Goal: Information Seeking & Learning: Learn about a topic

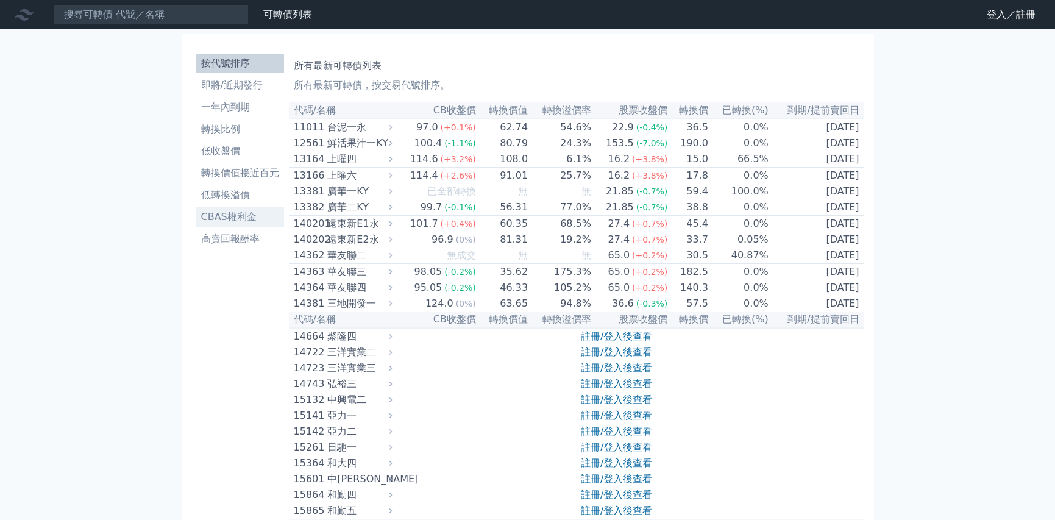
click at [239, 220] on li "CBAS權利金" at bounding box center [240, 217] width 88 height 15
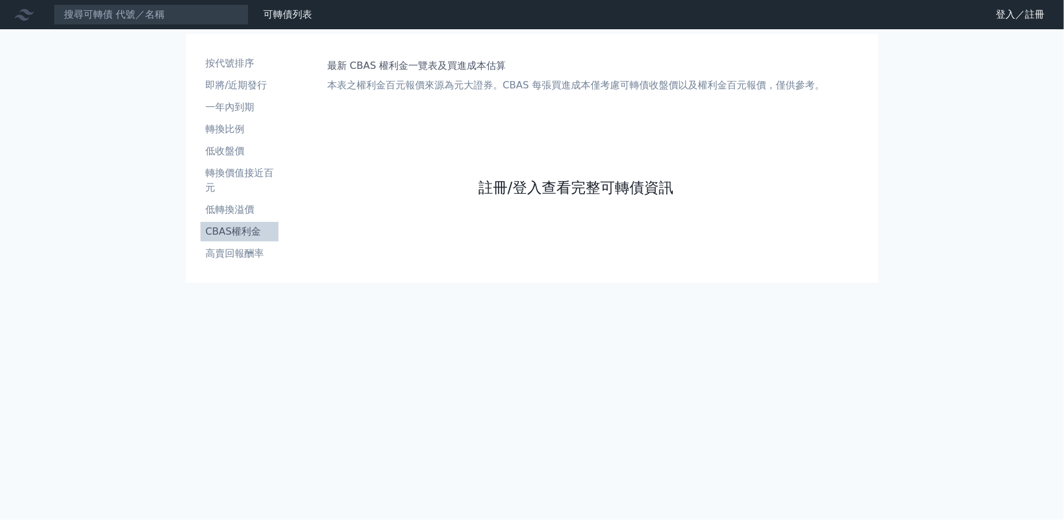
click at [539, 190] on link "註冊/登入查看完整可轉債資訊" at bounding box center [575, 187] width 195 height 19
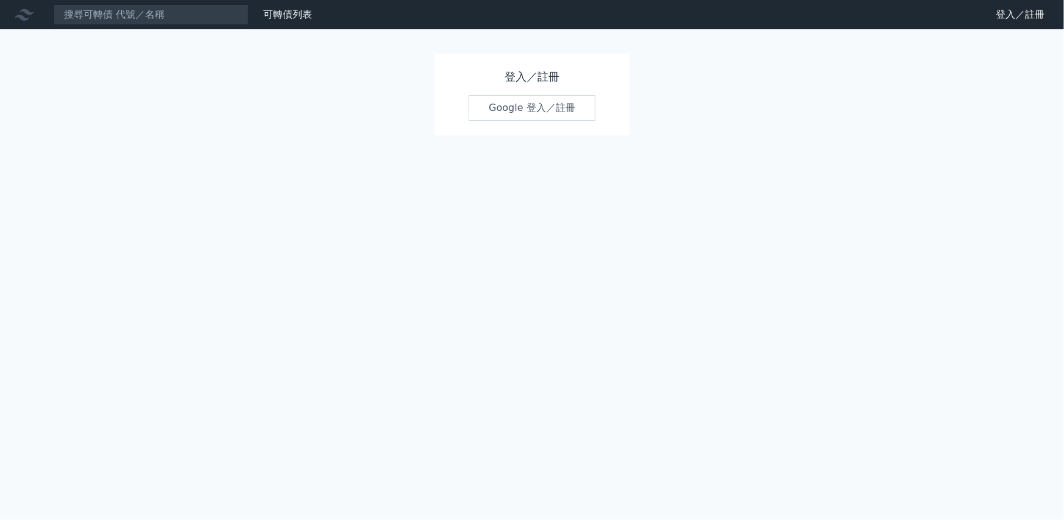
click at [522, 109] on link "Google 登入／註冊" at bounding box center [532, 108] width 127 height 26
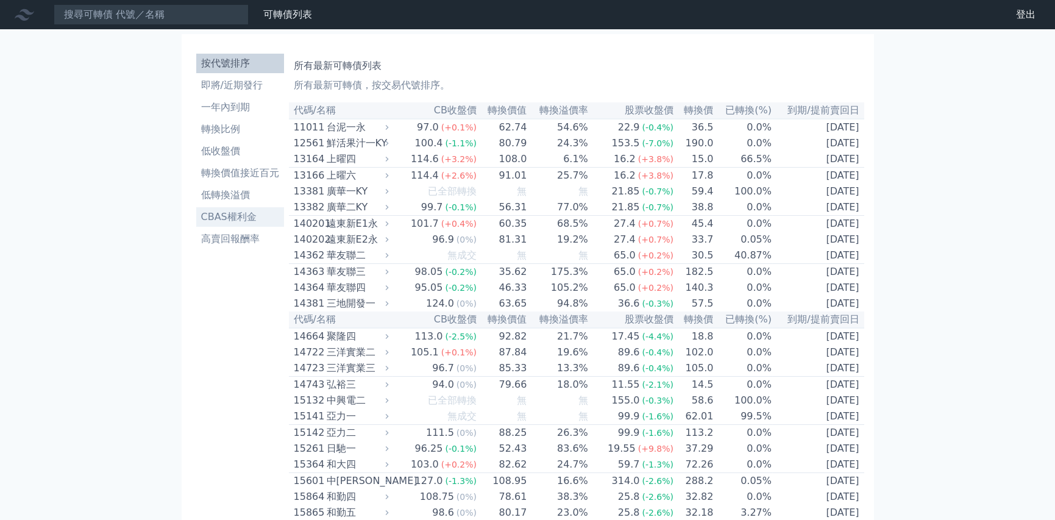
click at [220, 211] on li "CBAS權利金" at bounding box center [240, 217] width 88 height 15
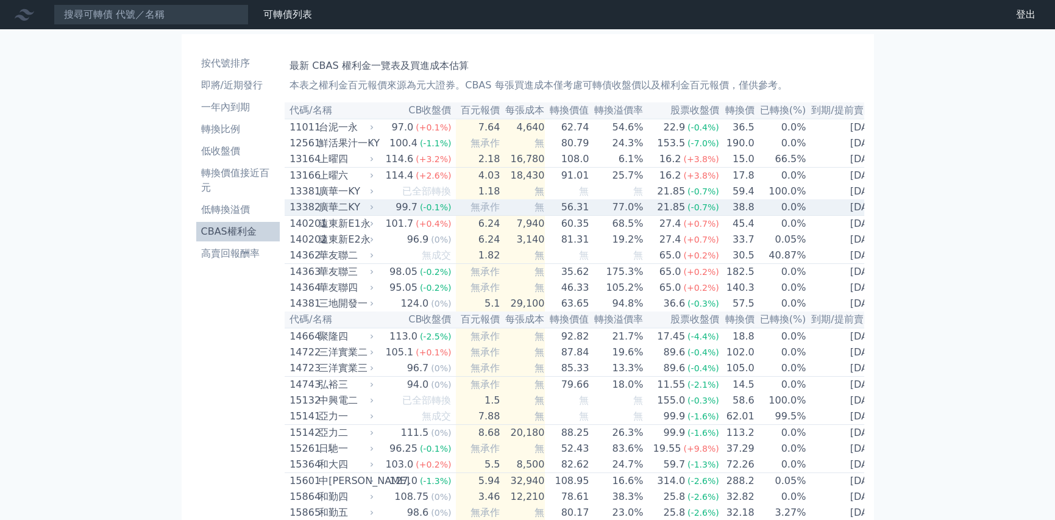
scroll to position [6274, 0]
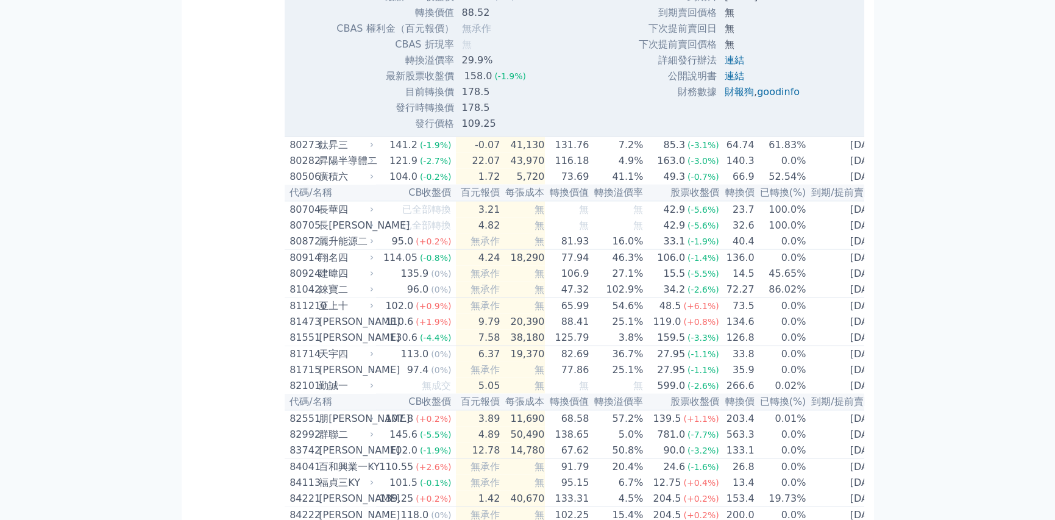
scroll to position [6335, 0]
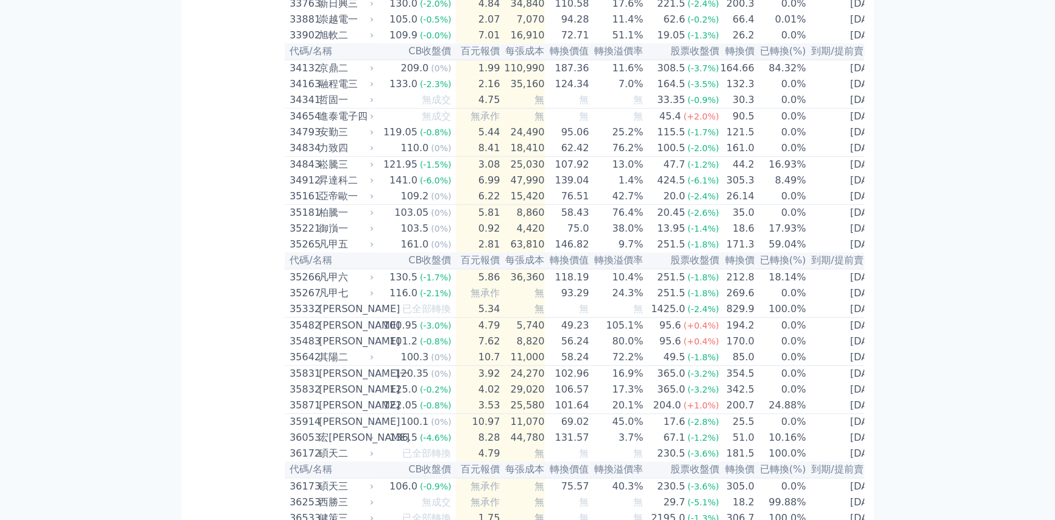
scroll to position [2435, 0]
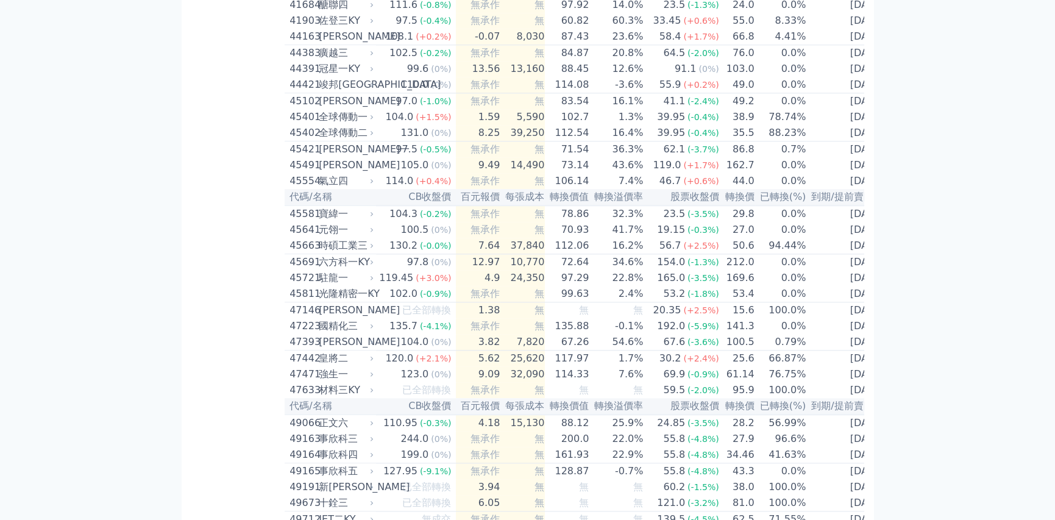
scroll to position [7117, 0]
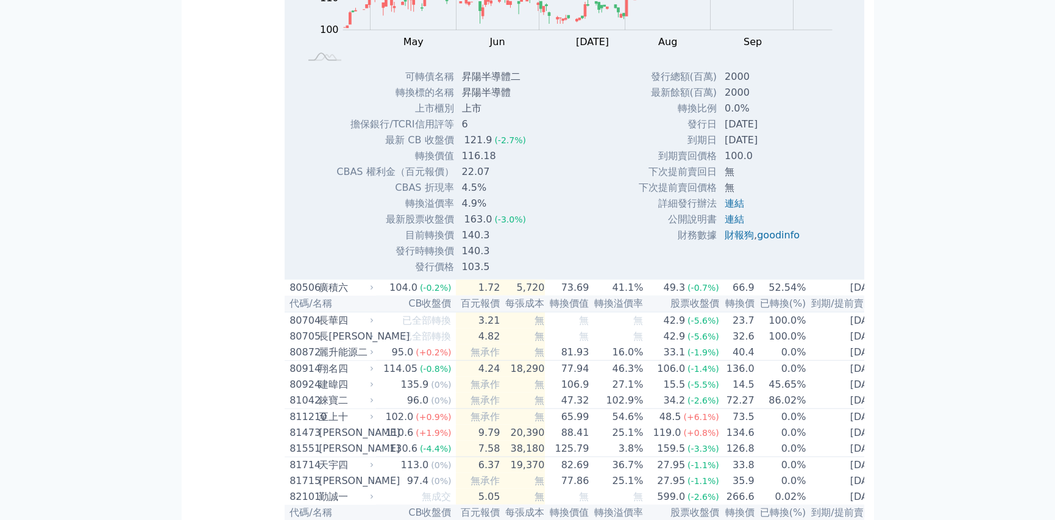
scroll to position [731, 0]
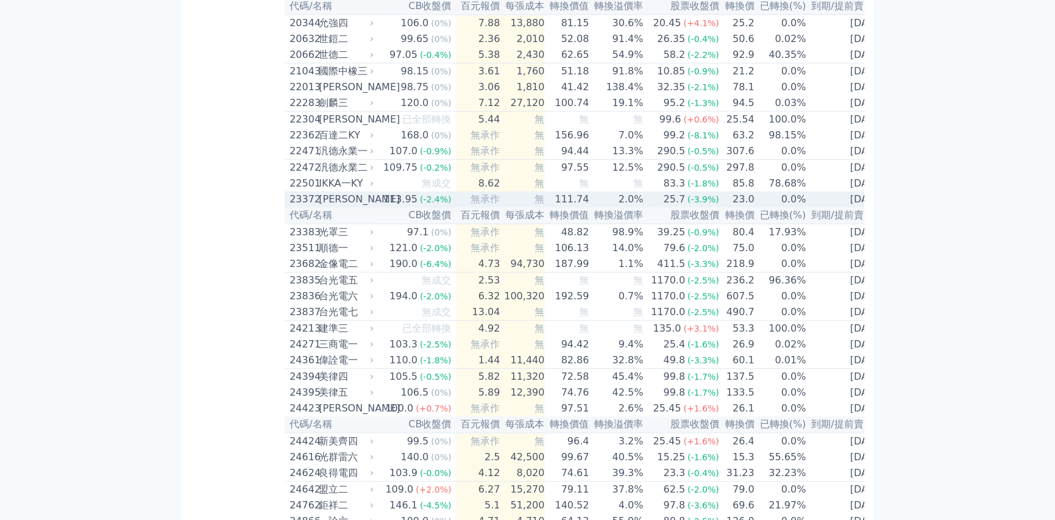
click at [332, 207] on div "[PERSON_NAME]" at bounding box center [345, 199] width 52 height 15
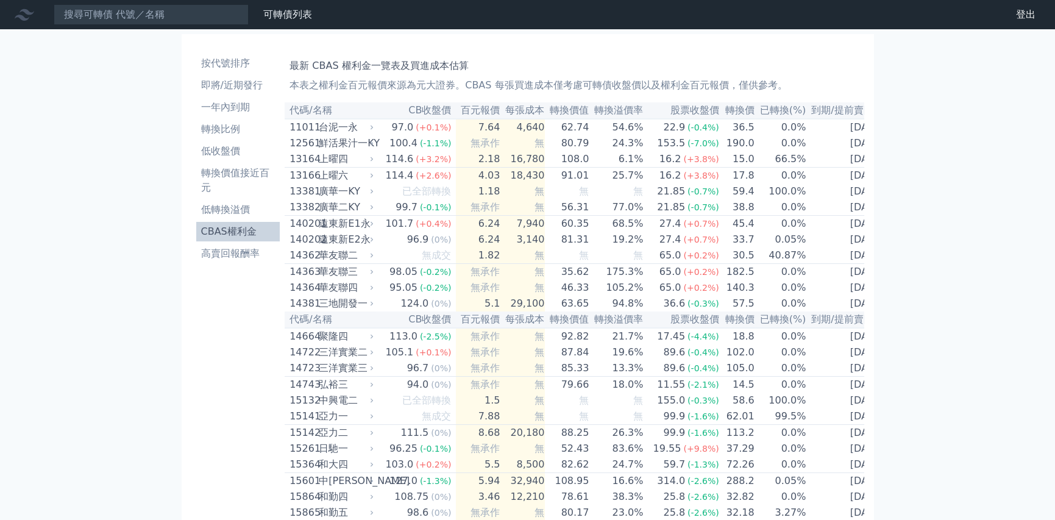
scroll to position [2216, 0]
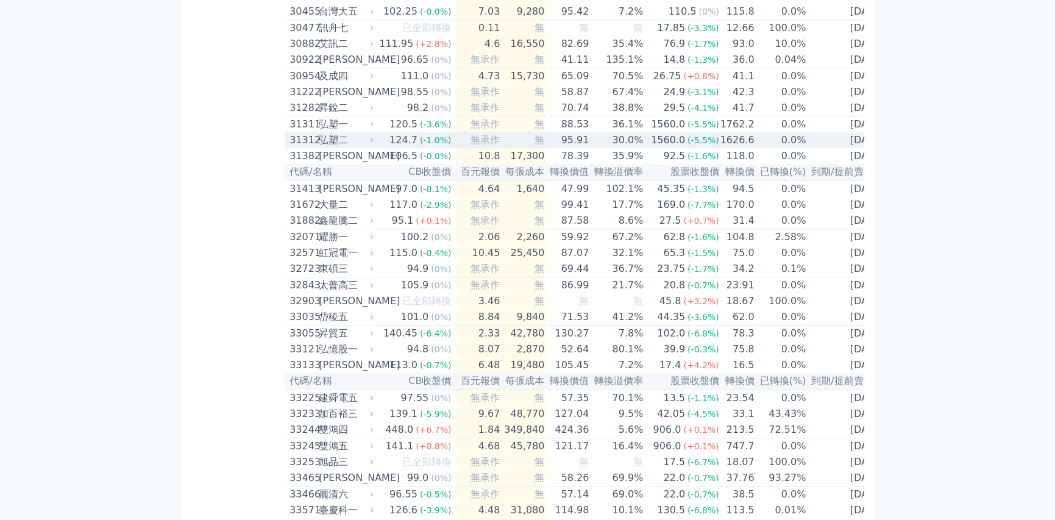
click at [484, 146] on span "無承作" at bounding box center [484, 140] width 29 height 12
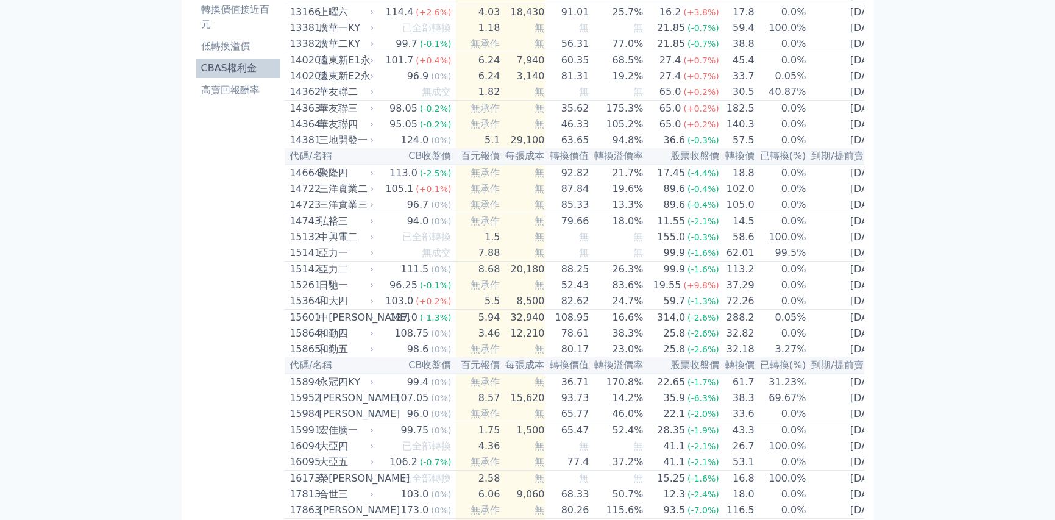
scroll to position [0, 0]
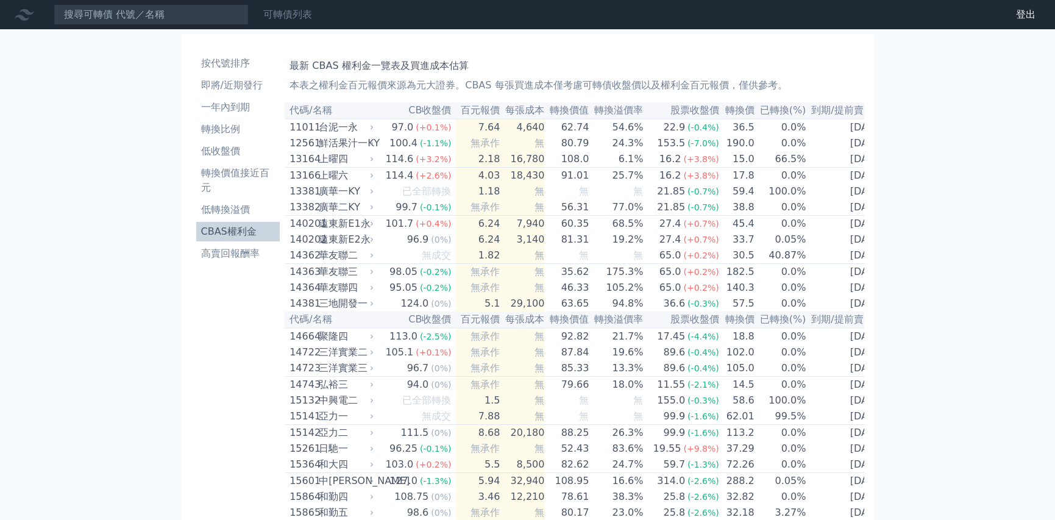
click at [302, 13] on link "可轉債列表" at bounding box center [287, 15] width 49 height 12
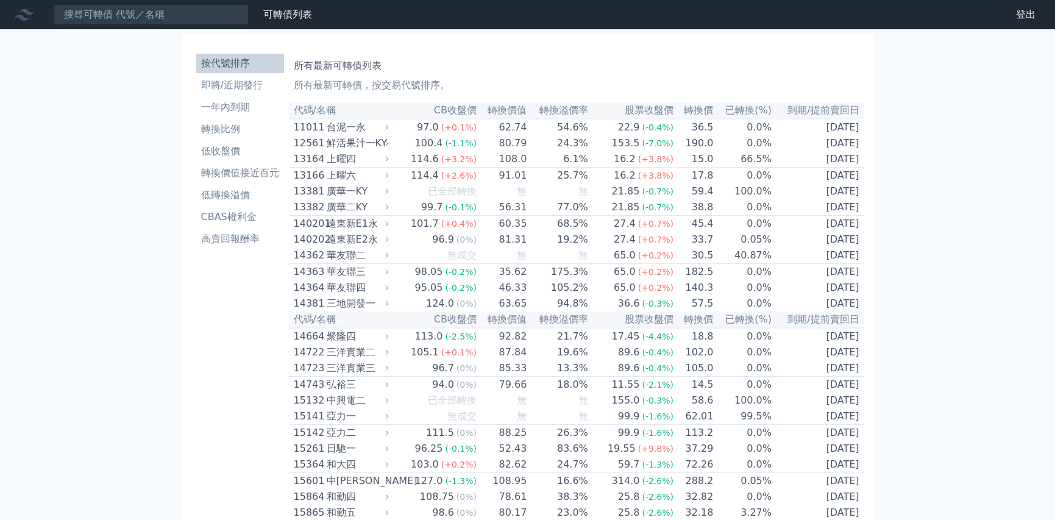
click at [233, 86] on li "即將/近期發行" at bounding box center [240, 85] width 88 height 15
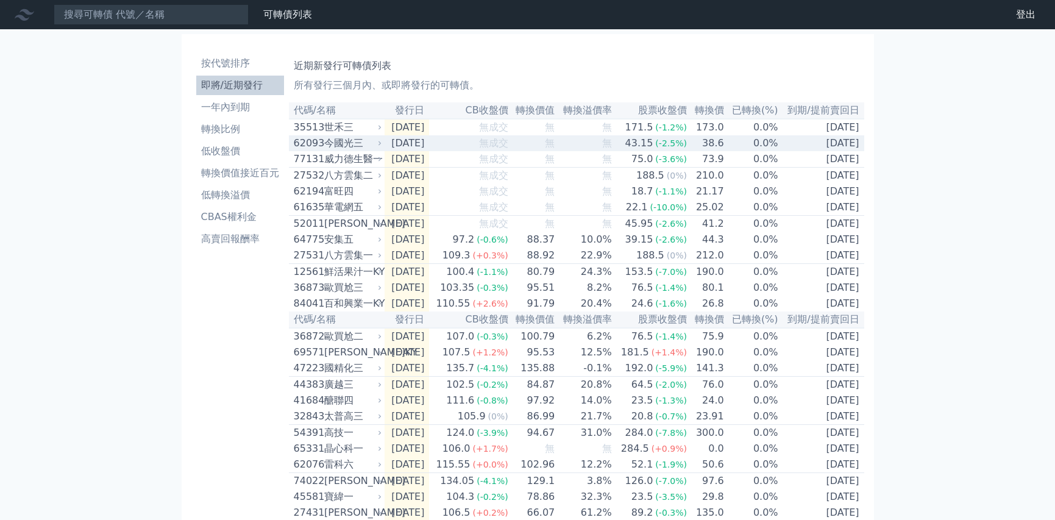
click at [367, 143] on div "今國光三" at bounding box center [351, 143] width 55 height 15
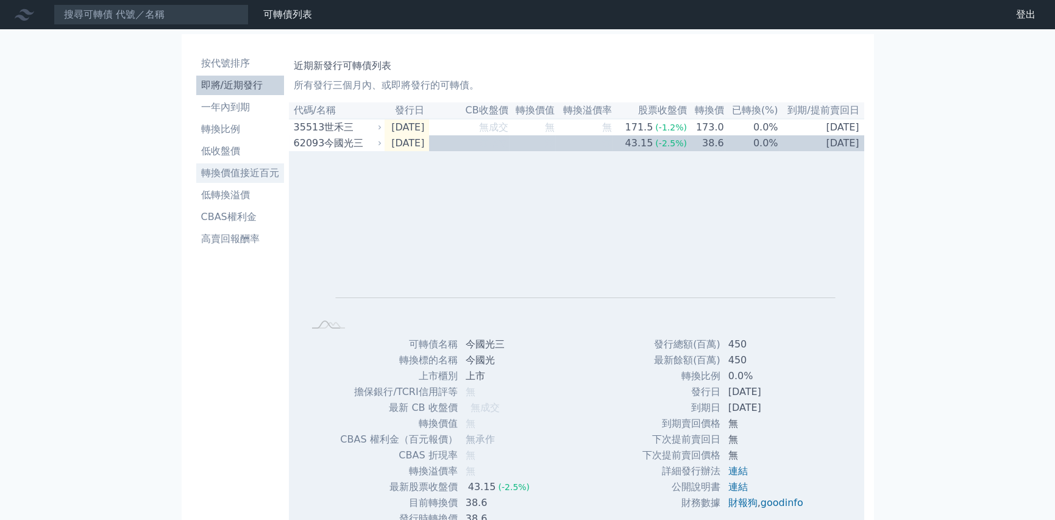
click at [246, 172] on li "轉換價值接近百元" at bounding box center [240, 173] width 88 height 15
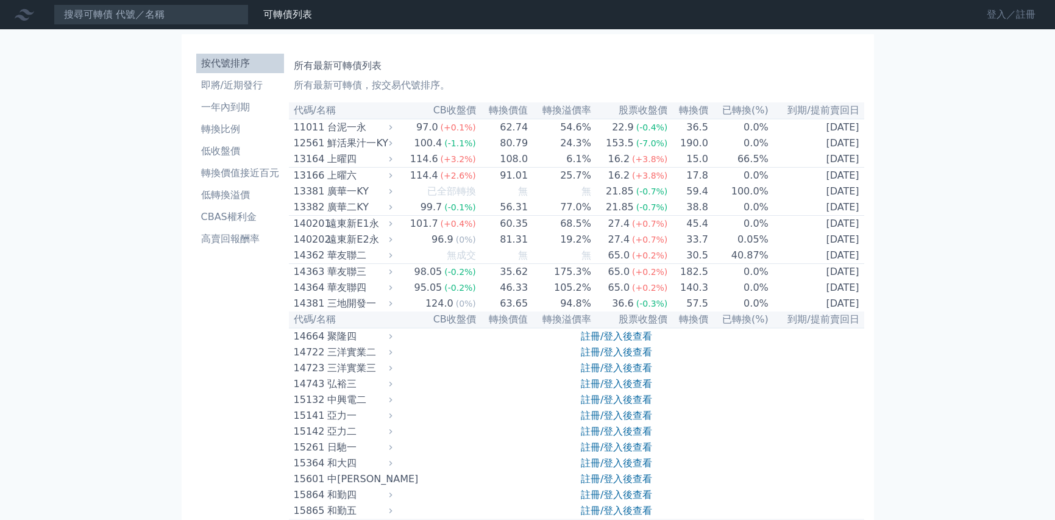
click at [998, 12] on link "登入／註冊" at bounding box center [1011, 14] width 68 height 19
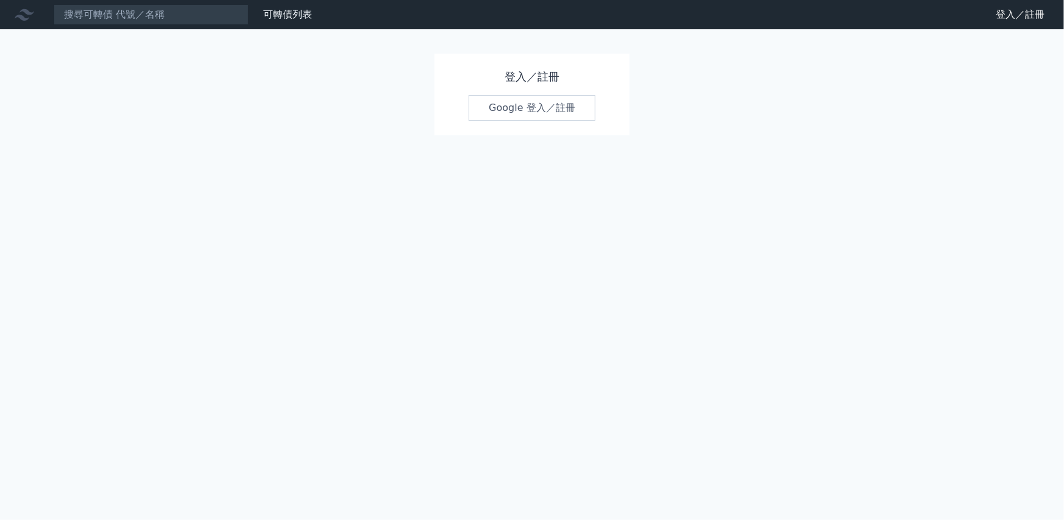
click at [538, 112] on link "Google 登入／註冊" at bounding box center [532, 108] width 127 height 26
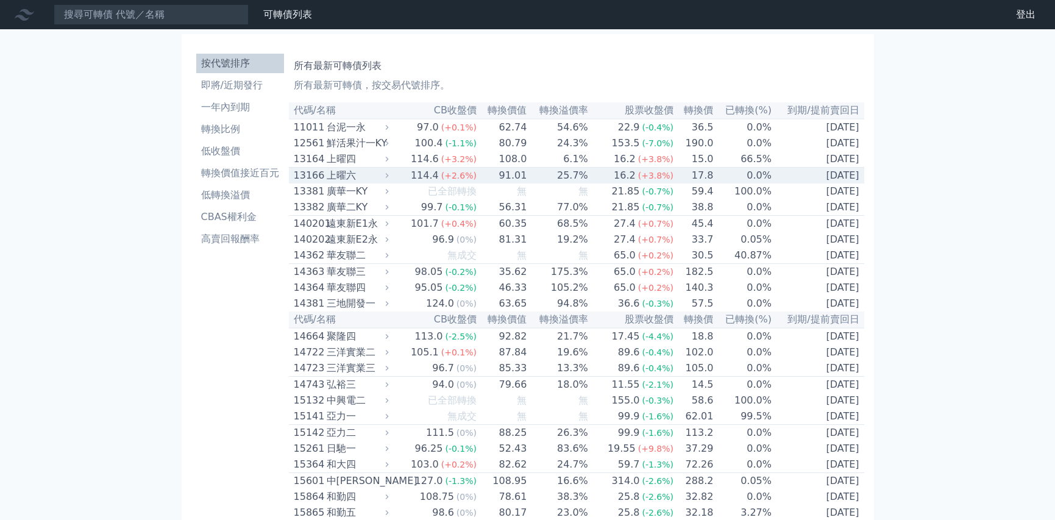
scroll to position [1837, 0]
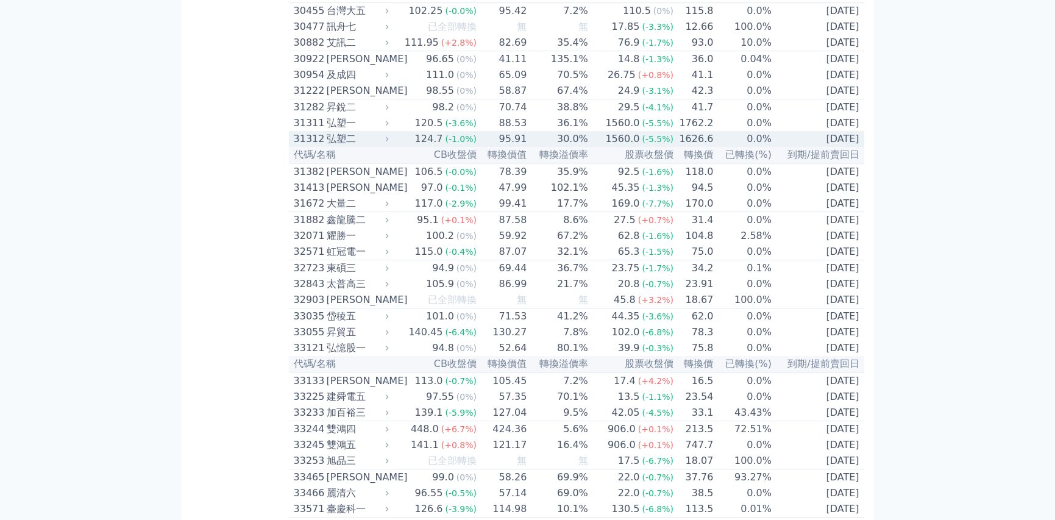
click at [359, 146] on div "弘塑二" at bounding box center [357, 139] width 60 height 15
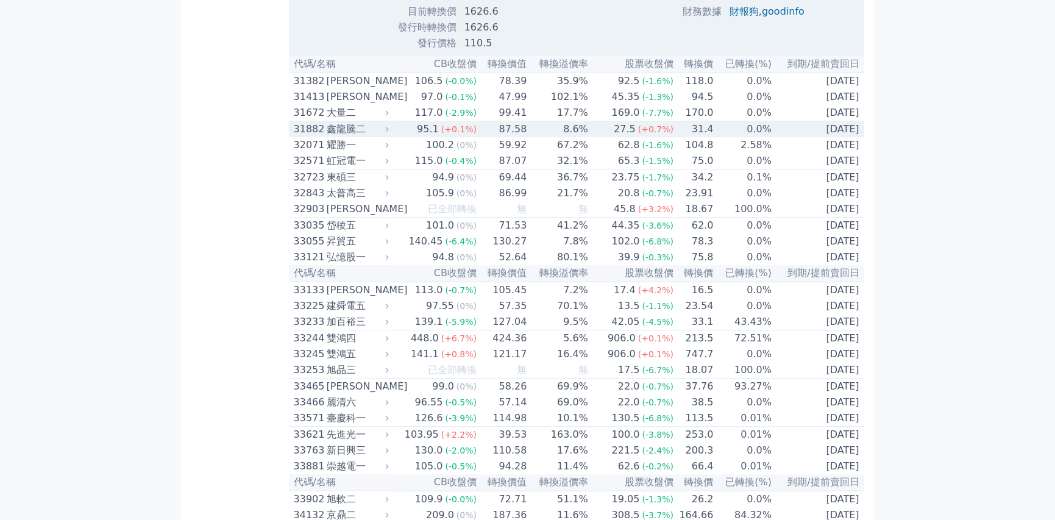
scroll to position [2324, 0]
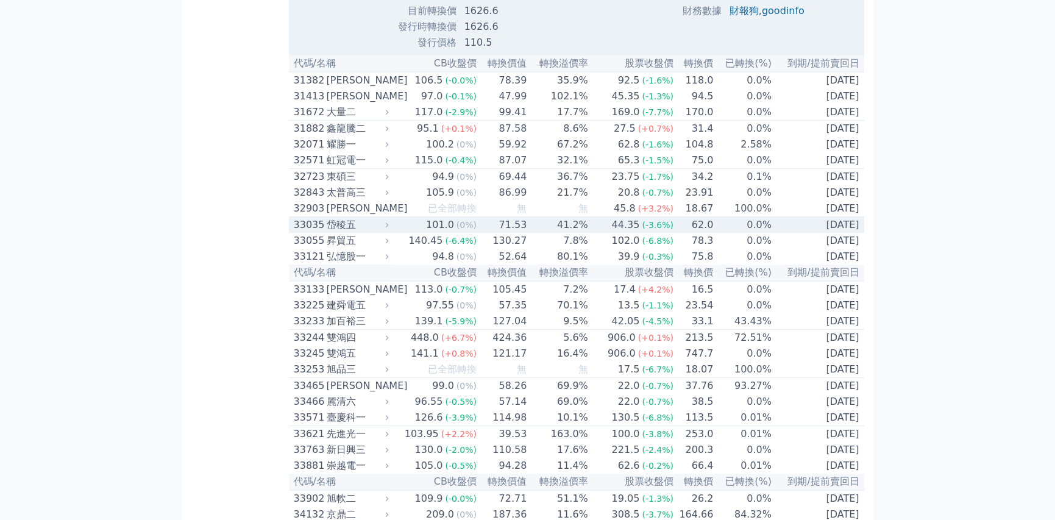
click at [390, 229] on icon at bounding box center [387, 225] width 8 height 8
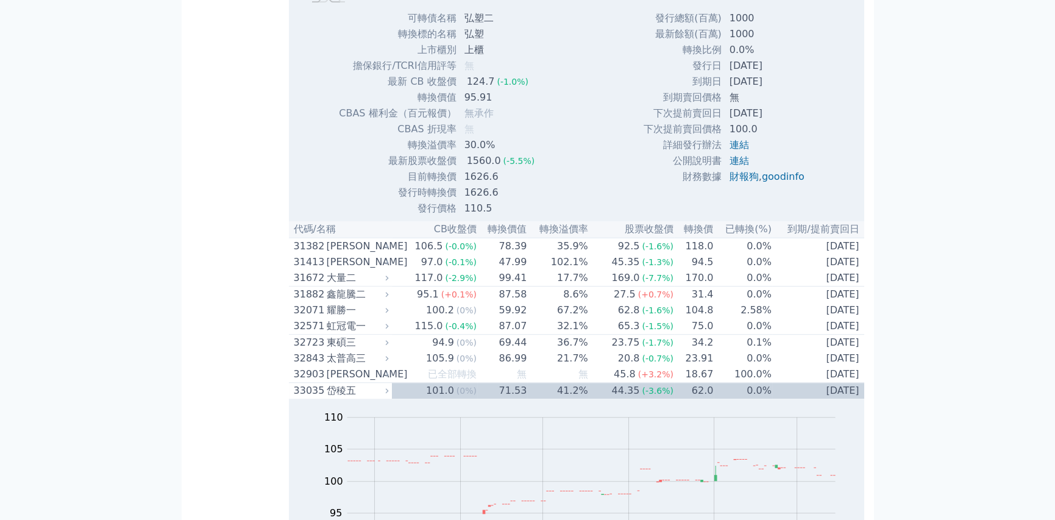
scroll to position [7239, 0]
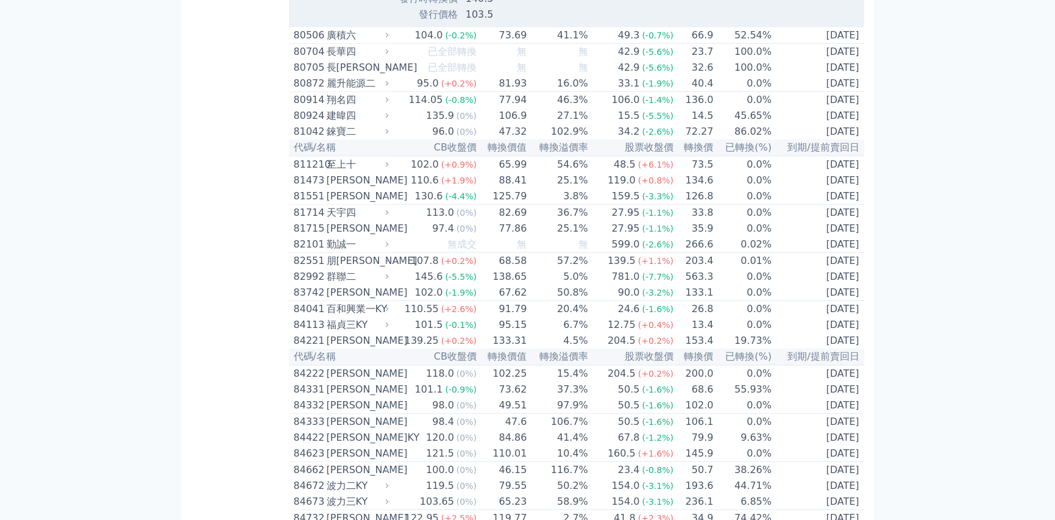
scroll to position [2319, 0]
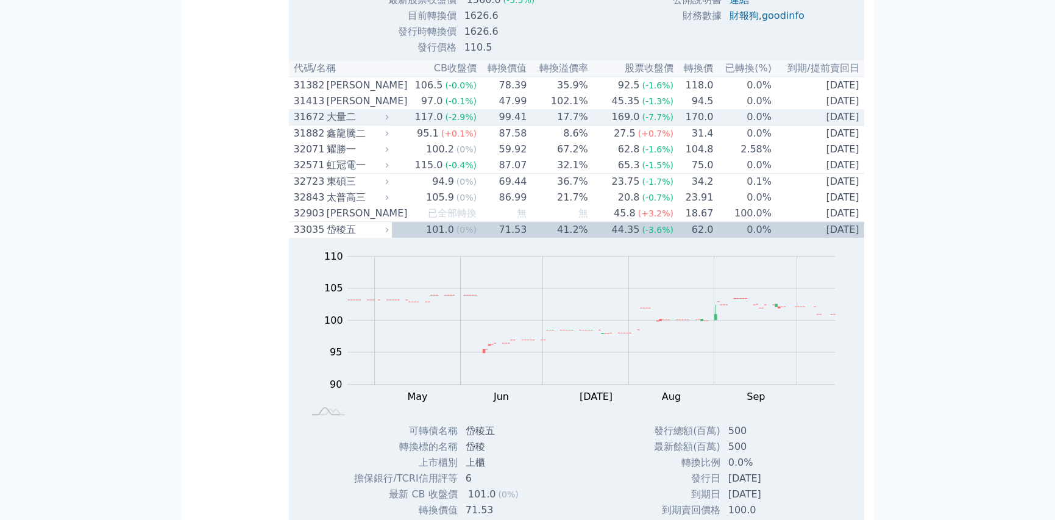
click at [483, 126] on td "99.41" at bounding box center [502, 117] width 50 height 16
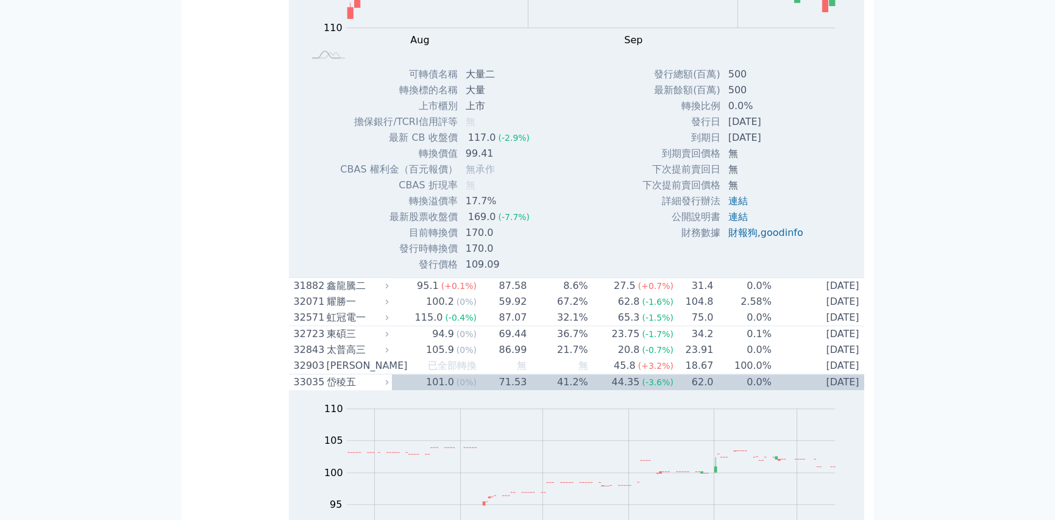
scroll to position [4043, 0]
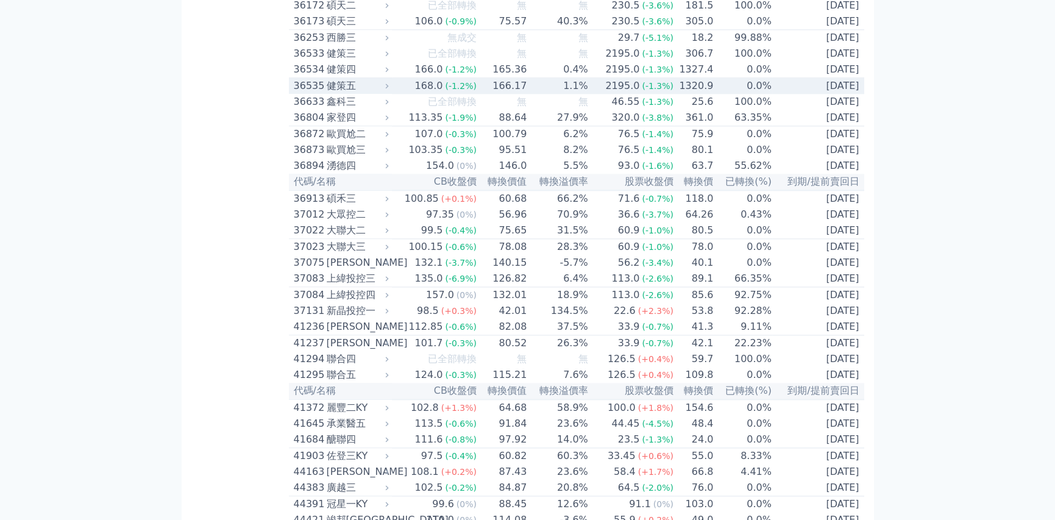
click at [391, 90] on icon at bounding box center [387, 86] width 8 height 8
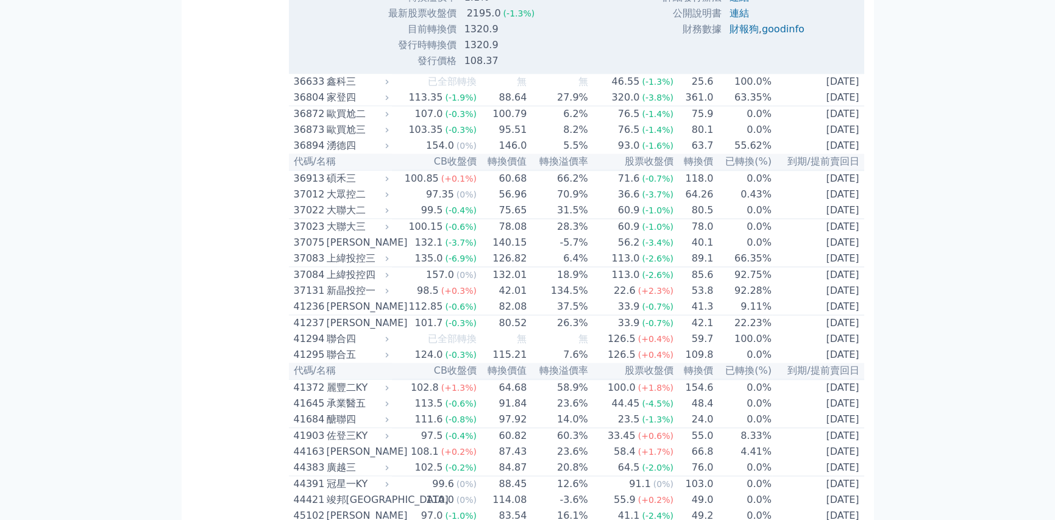
scroll to position [4470, 0]
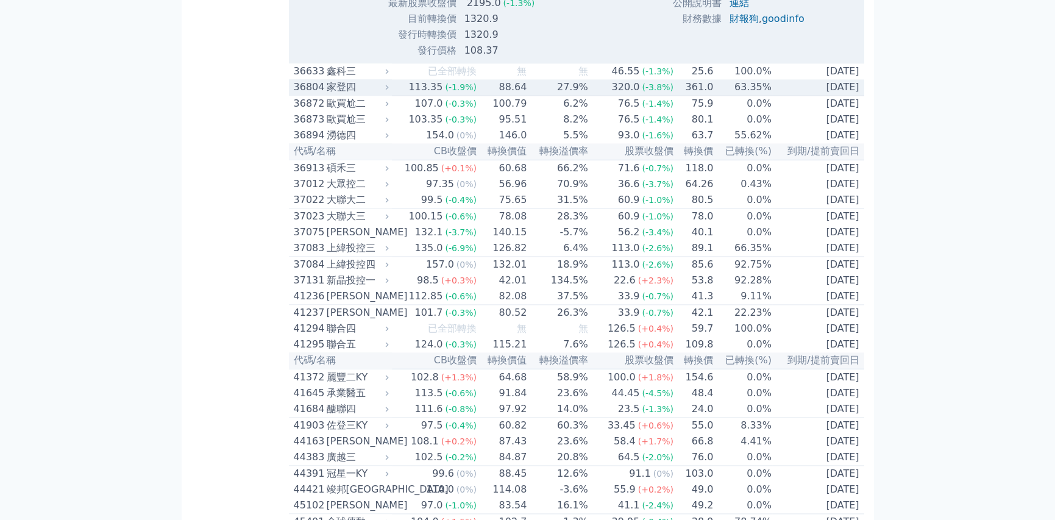
click at [386, 94] on div "家登四" at bounding box center [357, 87] width 60 height 15
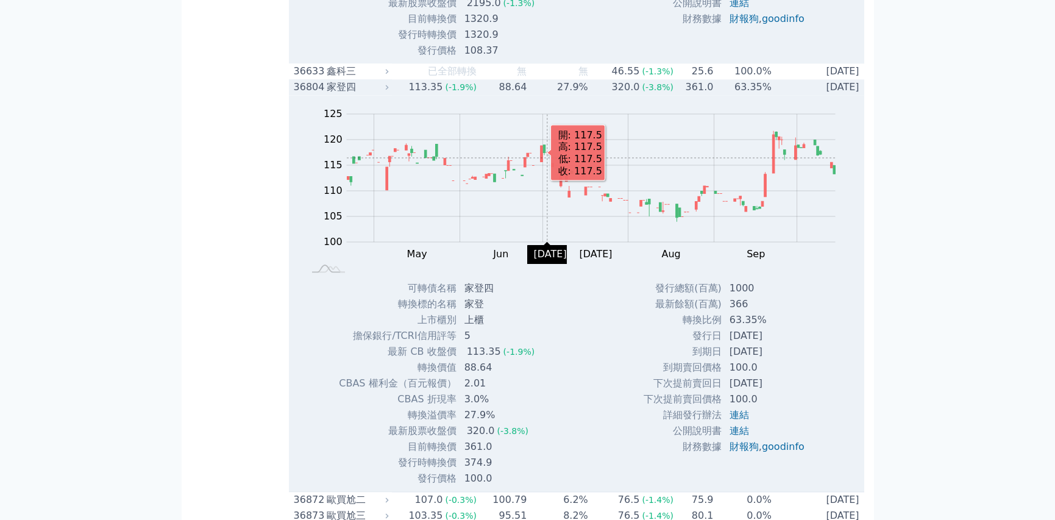
scroll to position [4713, 0]
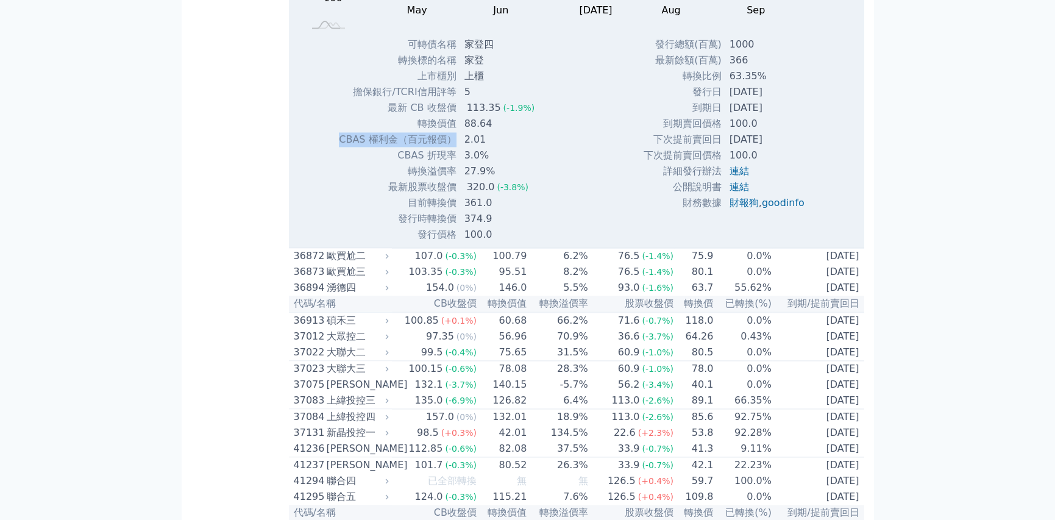
drag, startPoint x: 342, startPoint y: 351, endPoint x: 452, endPoint y: 350, distance: 109.1
click at [452, 147] on td "CBAS 權利金（百元報價）" at bounding box center [397, 140] width 118 height 16
copy td "CBAS 權利金（百元報價）"
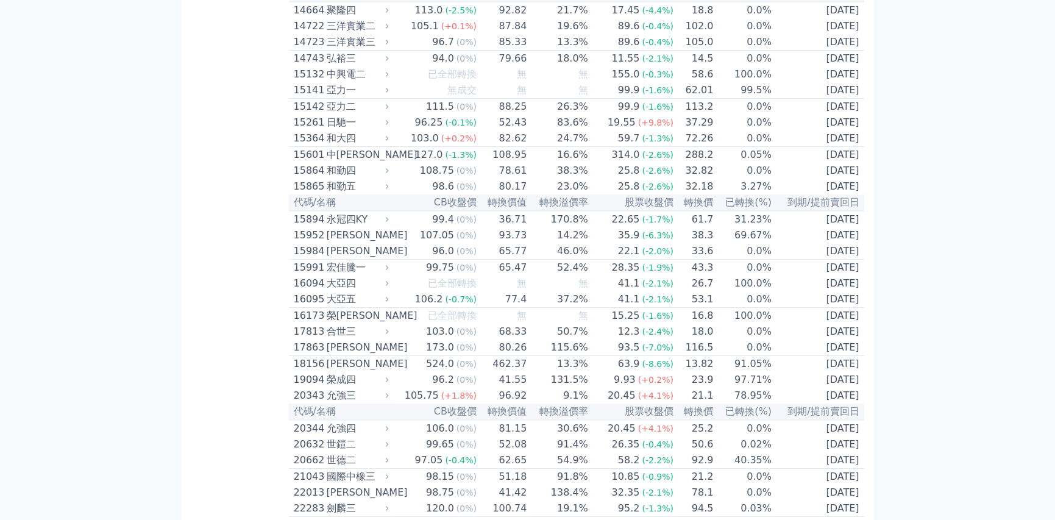
scroll to position [0, 0]
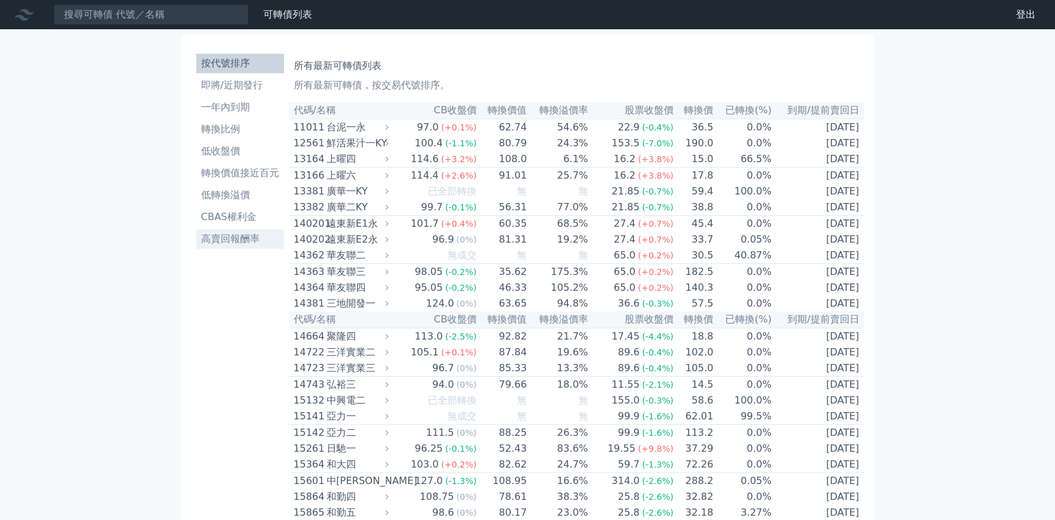
click at [236, 244] on li "高賣回報酬率" at bounding box center [240, 239] width 88 height 15
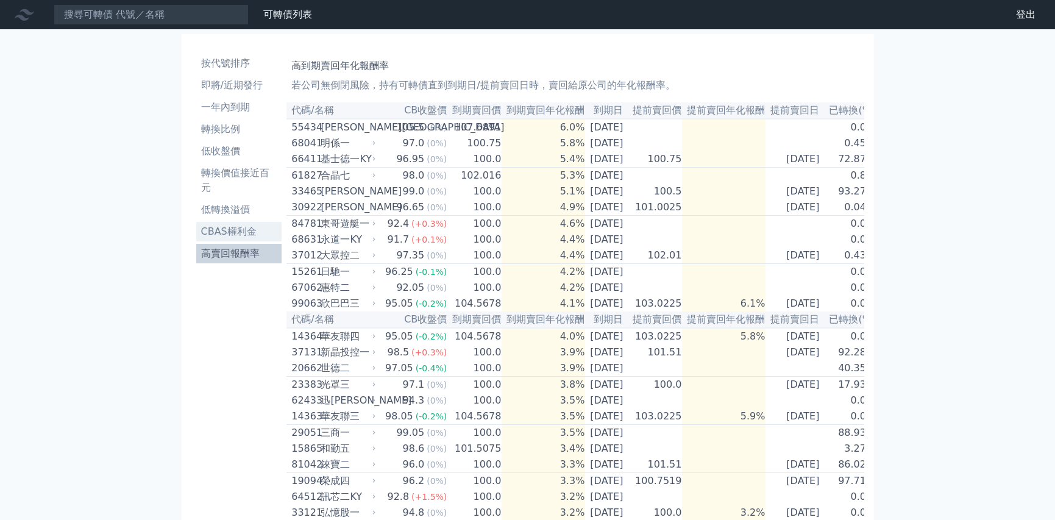
click at [228, 234] on li "CBAS權利金" at bounding box center [239, 231] width 86 height 15
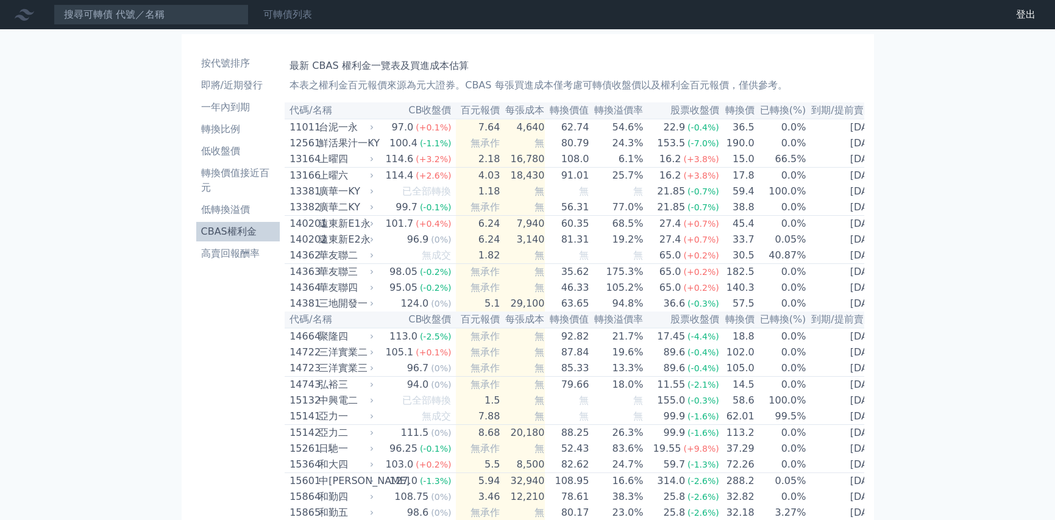
click at [286, 16] on link "可轉債列表" at bounding box center [287, 15] width 49 height 12
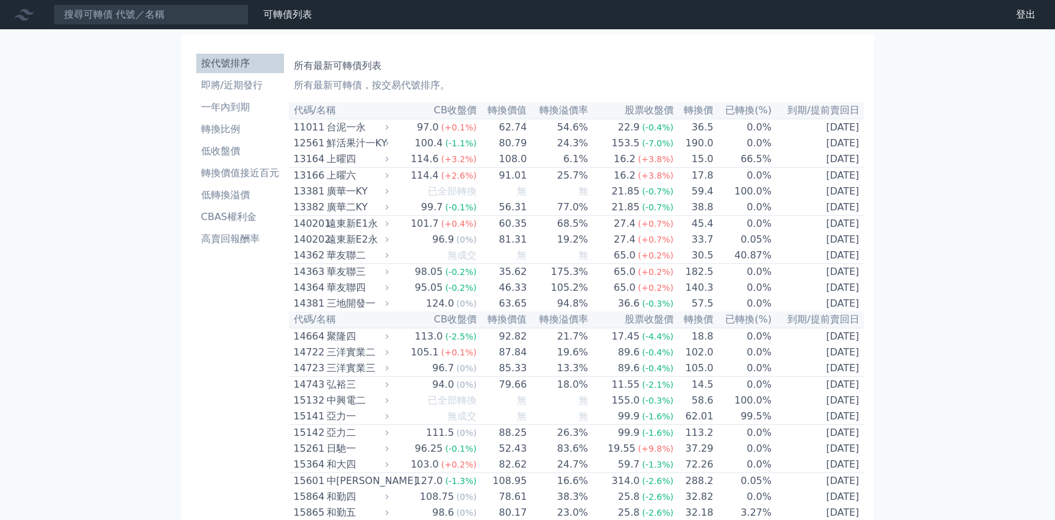
scroll to position [4876, 0]
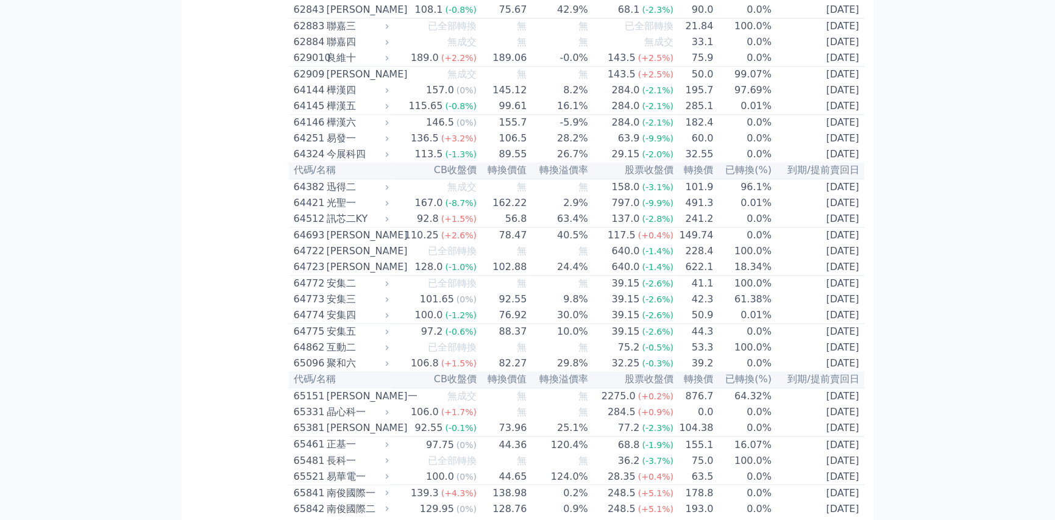
scroll to position [5363, 0]
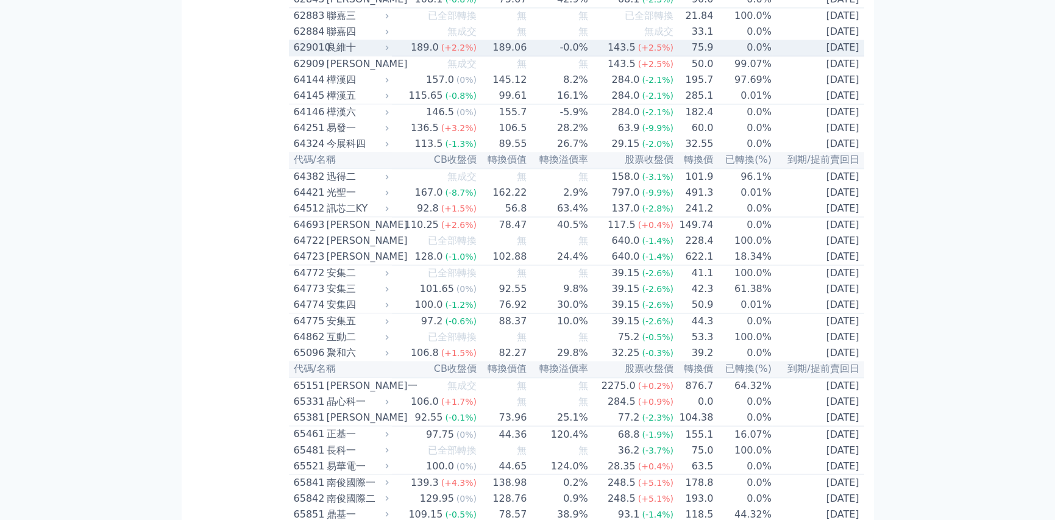
click at [390, 51] on icon at bounding box center [387, 47] width 8 height 8
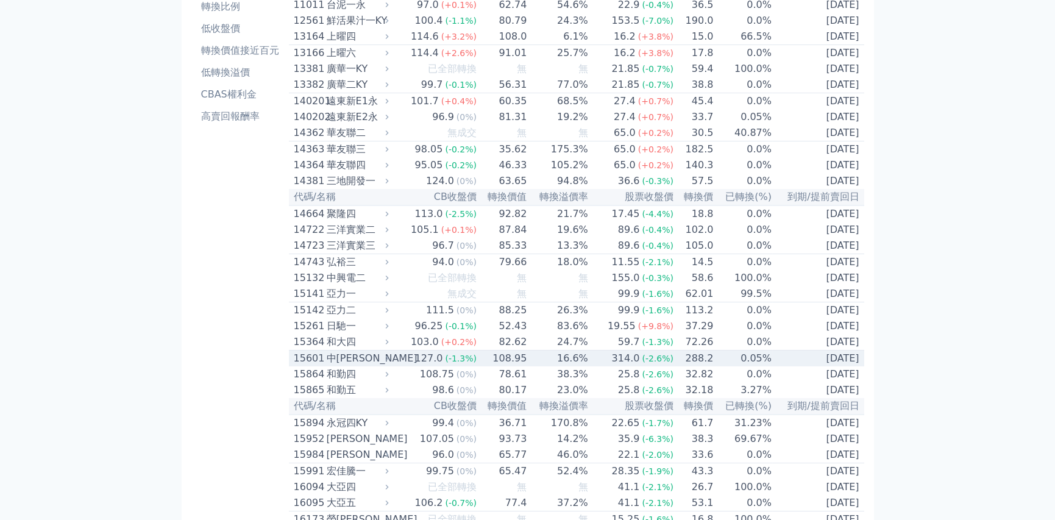
scroll to position [0, 0]
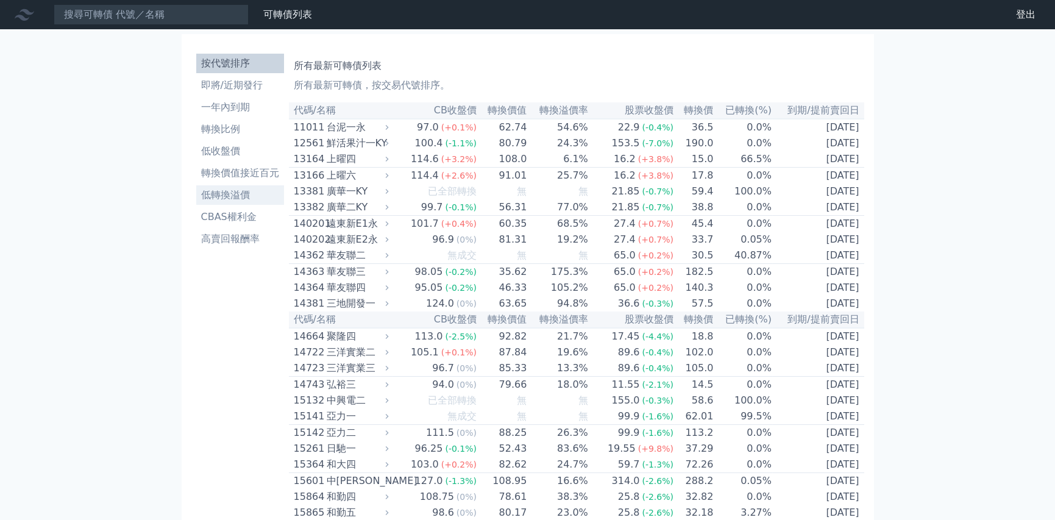
click at [225, 196] on li "低轉換溢價" at bounding box center [240, 195] width 88 height 15
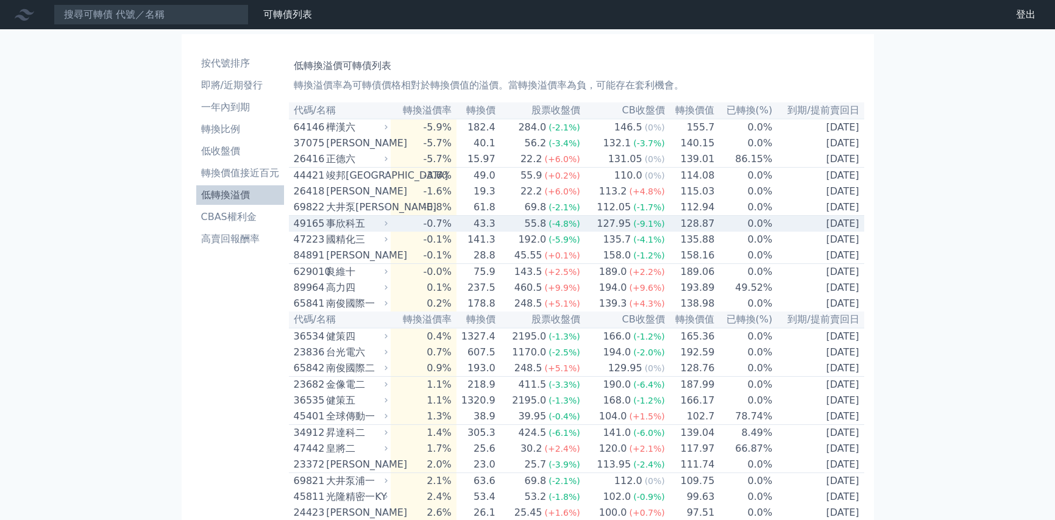
click at [378, 231] on div "事欣科五" at bounding box center [355, 223] width 59 height 15
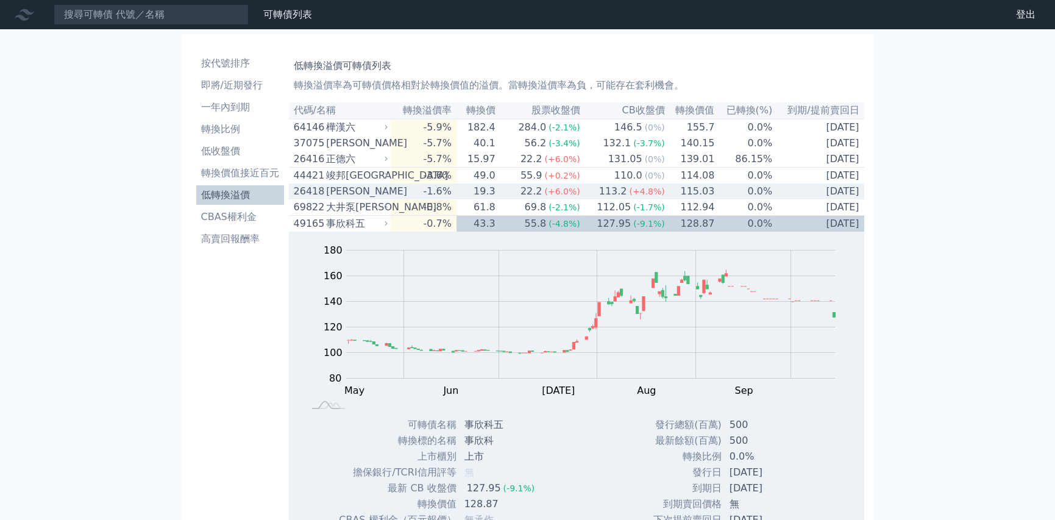
click at [386, 195] on icon at bounding box center [386, 191] width 8 height 8
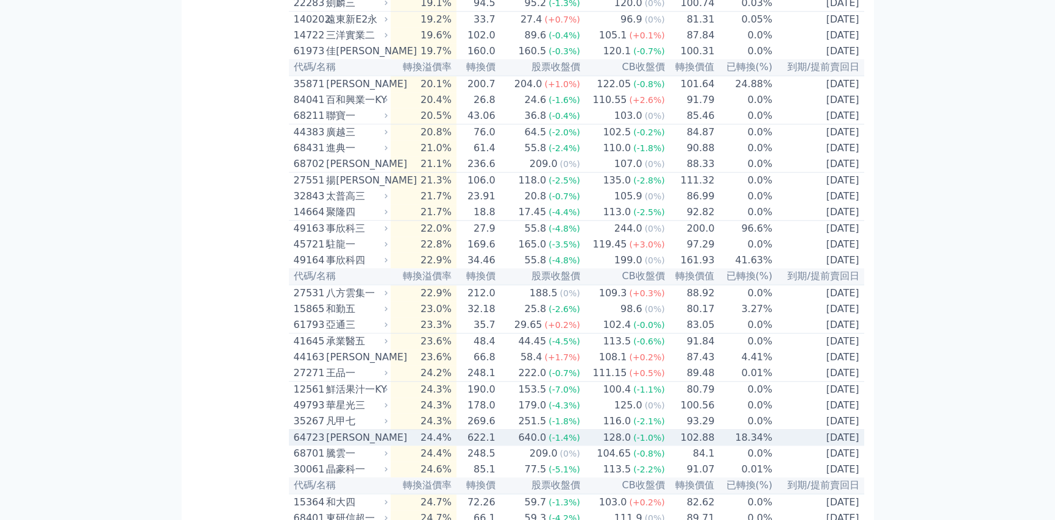
scroll to position [3108, 0]
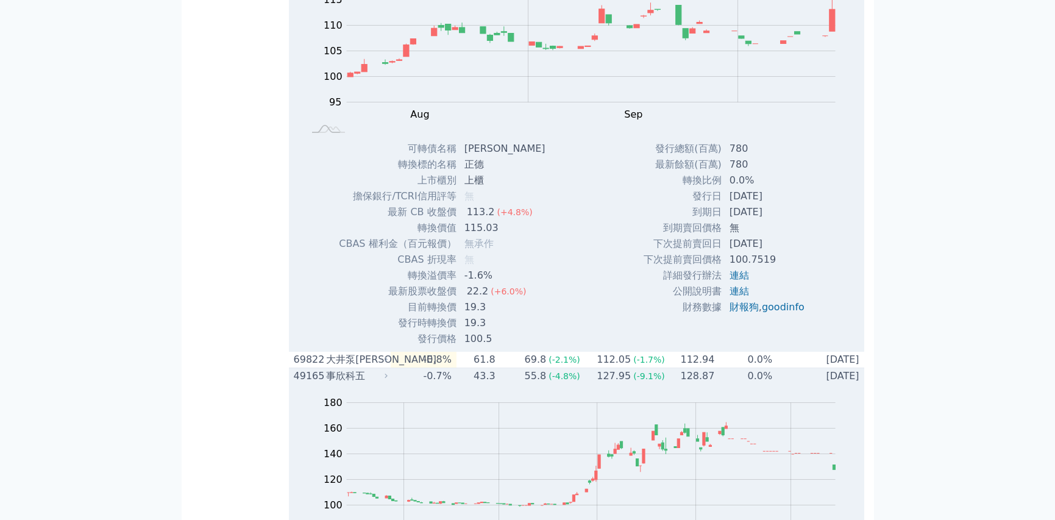
scroll to position [0, 0]
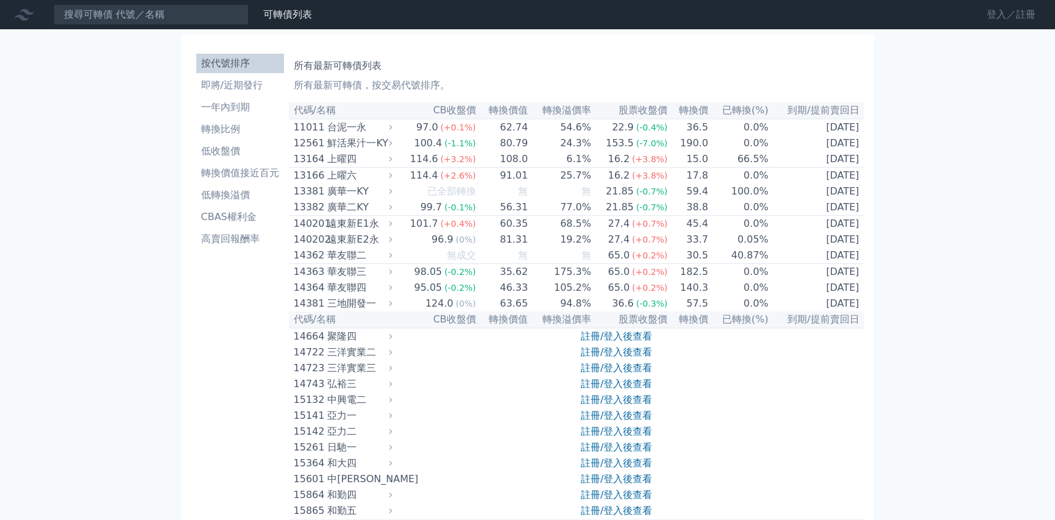
click at [1001, 13] on link "登入／註冊" at bounding box center [1011, 14] width 68 height 19
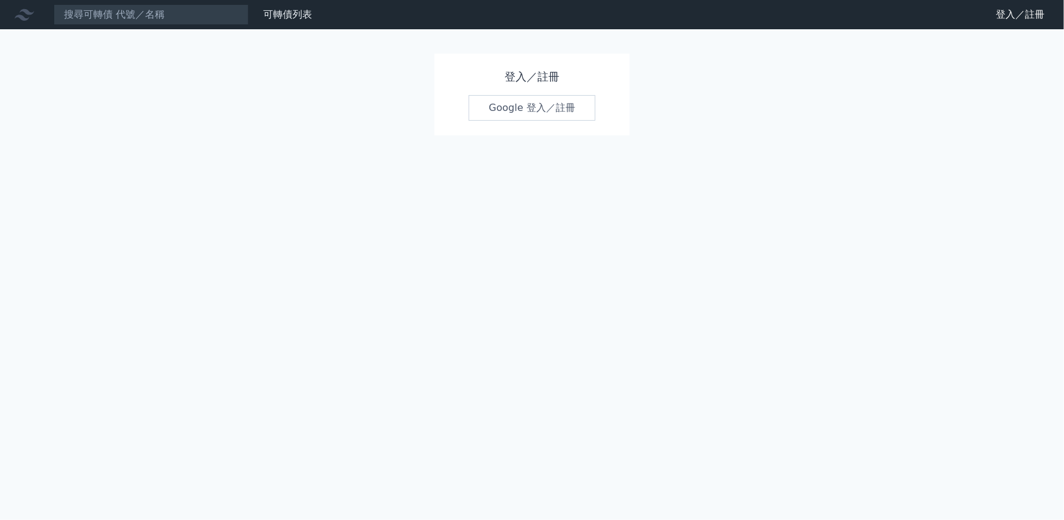
click at [500, 112] on link "Google 登入／註冊" at bounding box center [532, 108] width 127 height 26
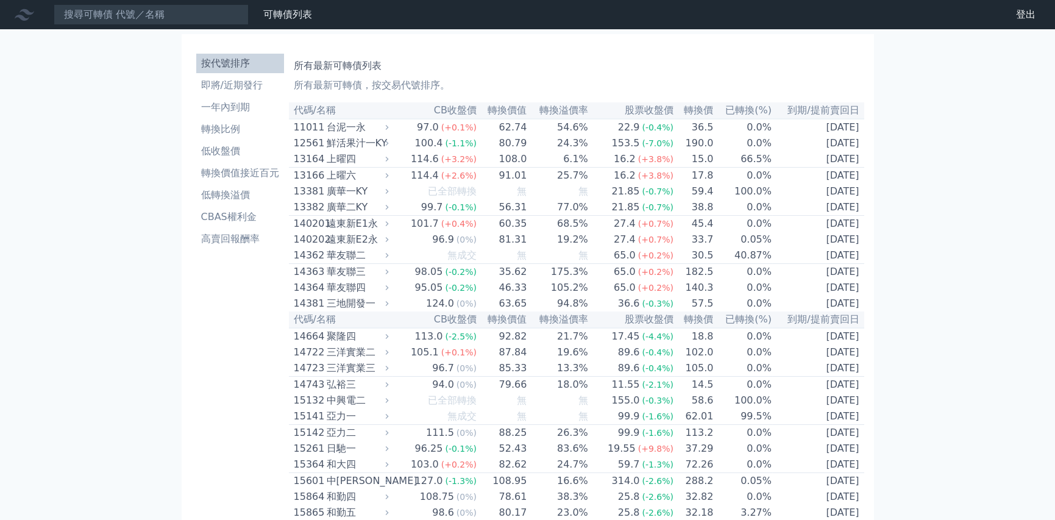
scroll to position [6447, 0]
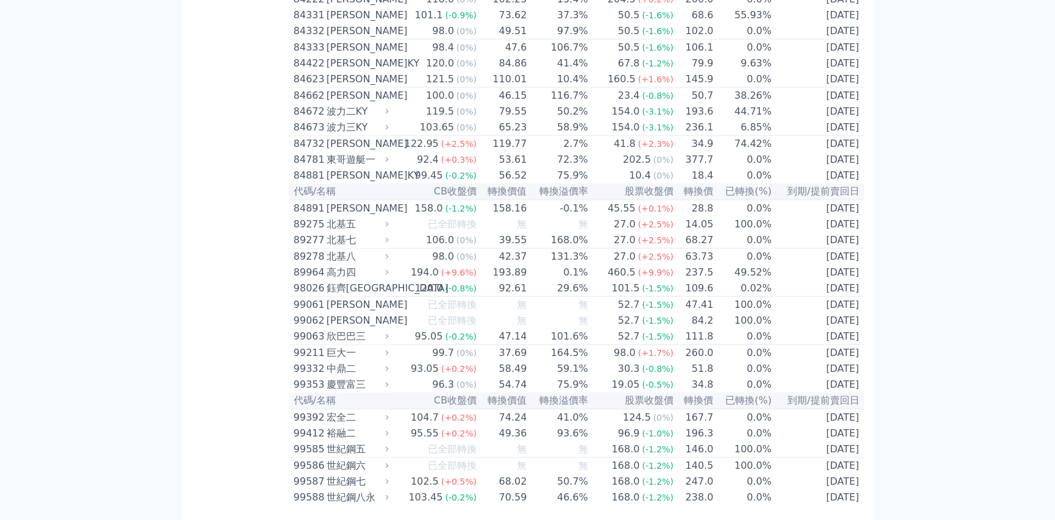
scroll to position [7056, 0]
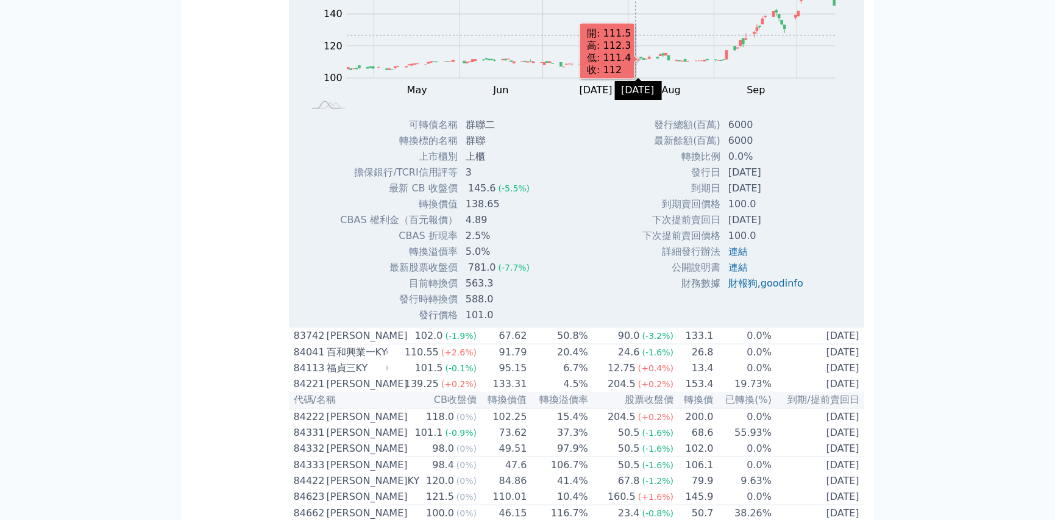
scroll to position [6874, 0]
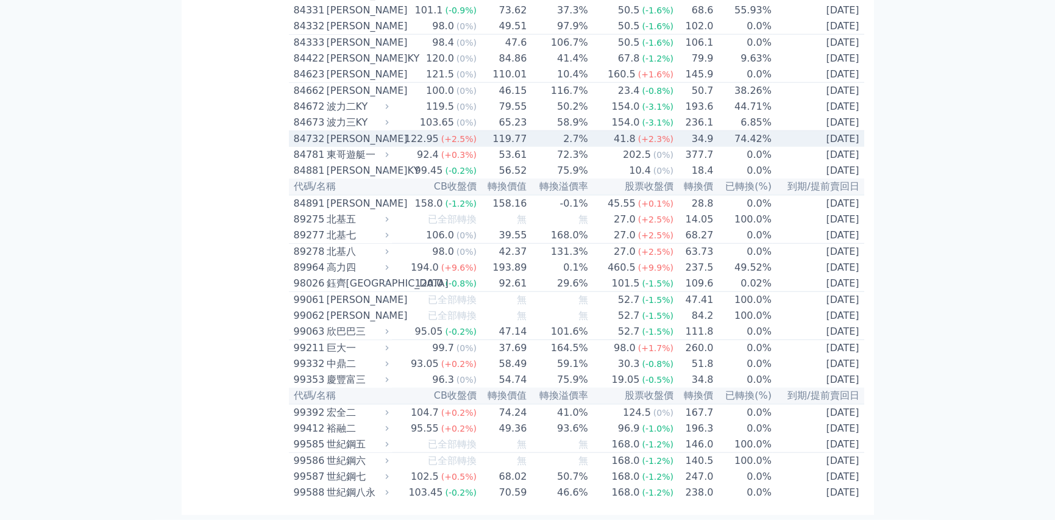
scroll to position [8318, 0]
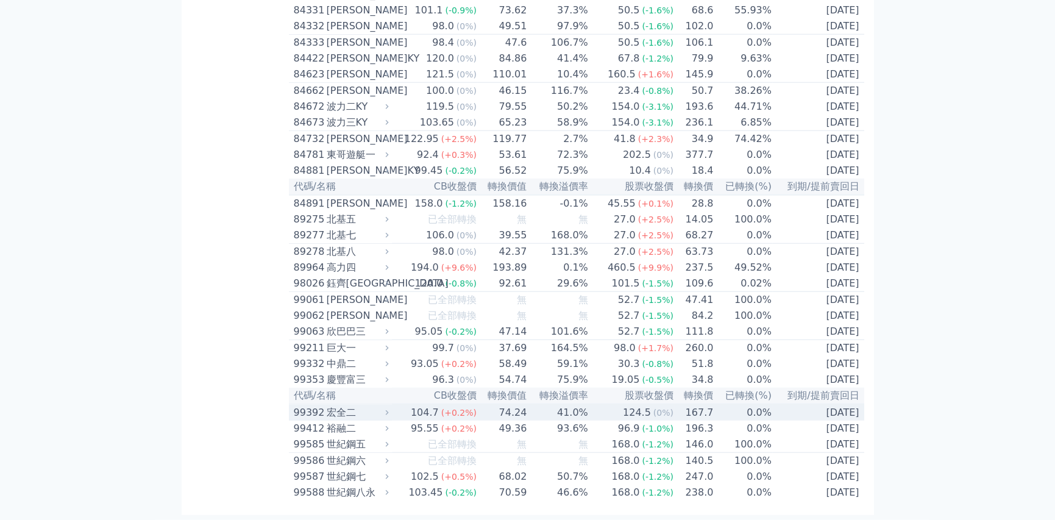
click at [391, 408] on icon at bounding box center [387, 412] width 8 height 8
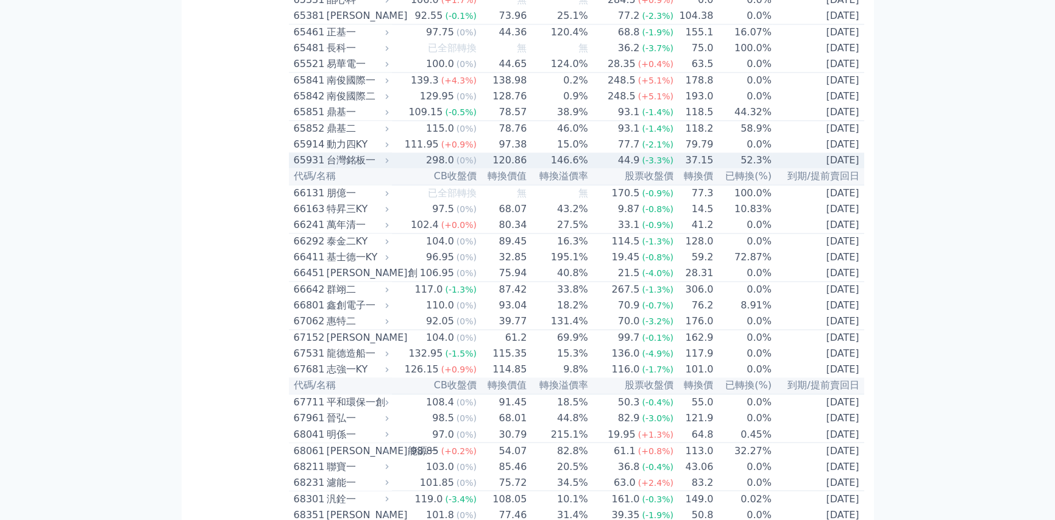
scroll to position [5362, 0]
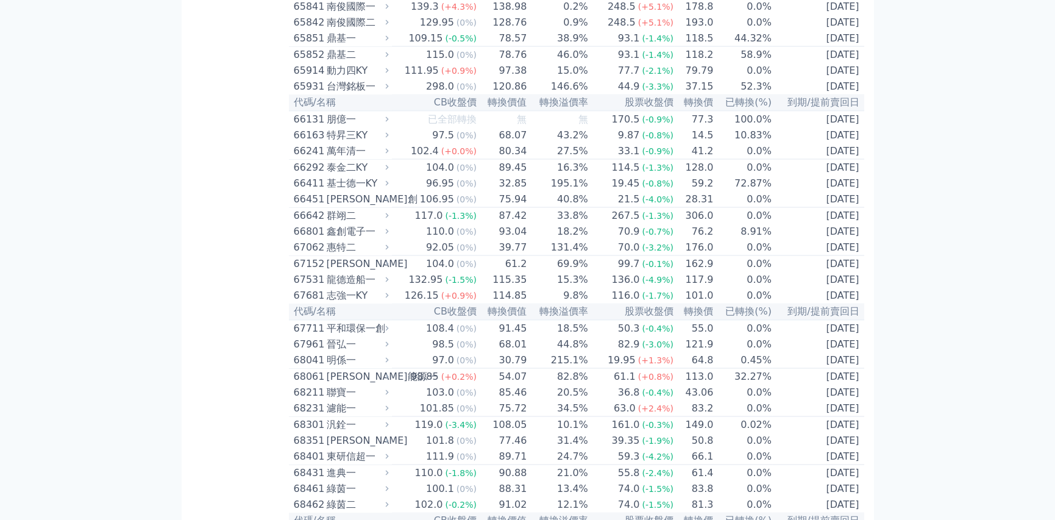
scroll to position [5910, 0]
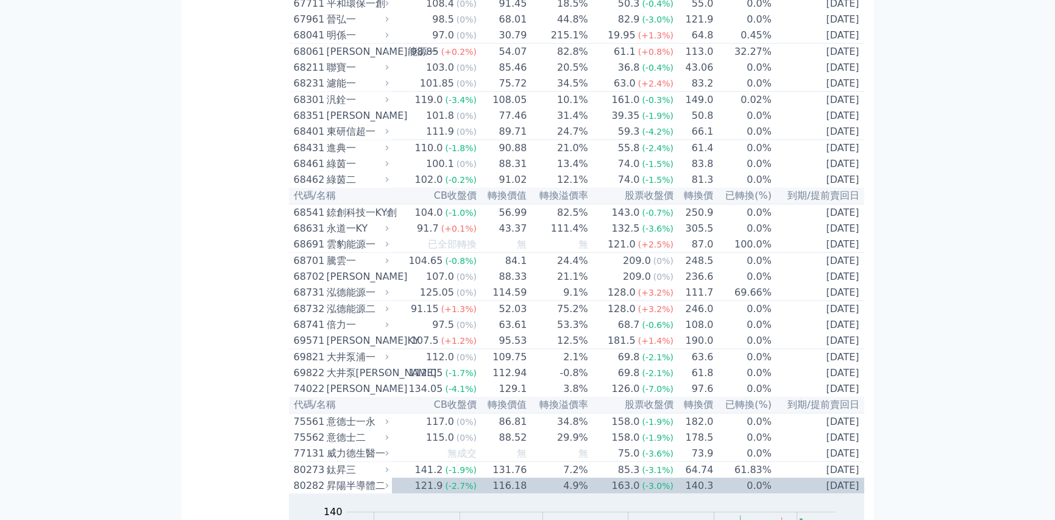
scroll to position [6581, 0]
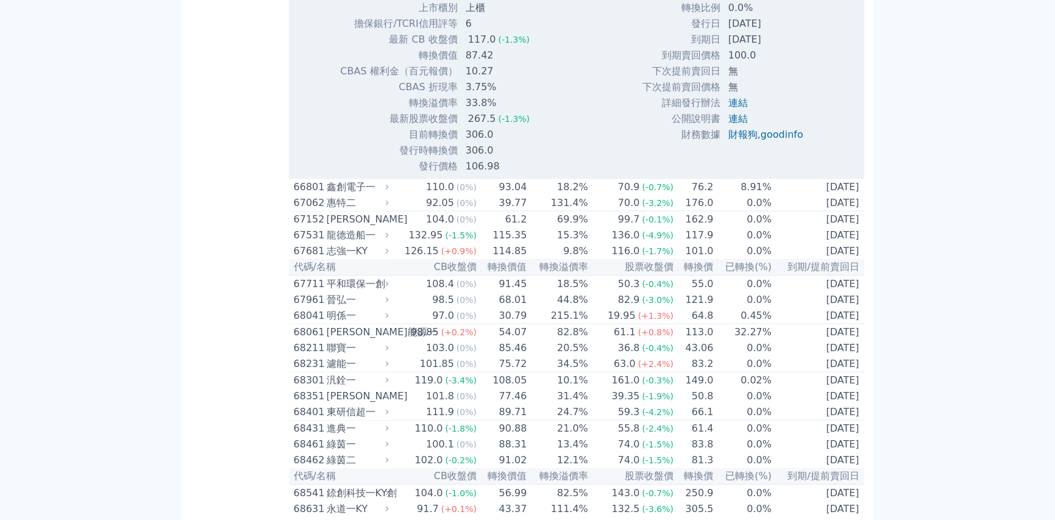
scroll to position [6763, 0]
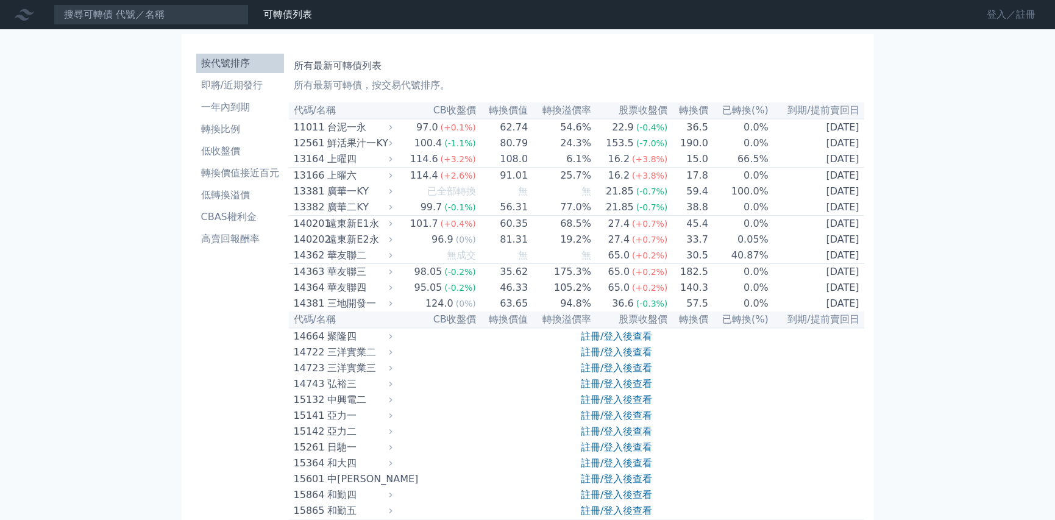
click at [1006, 15] on link "登入／註冊" at bounding box center [1011, 14] width 68 height 19
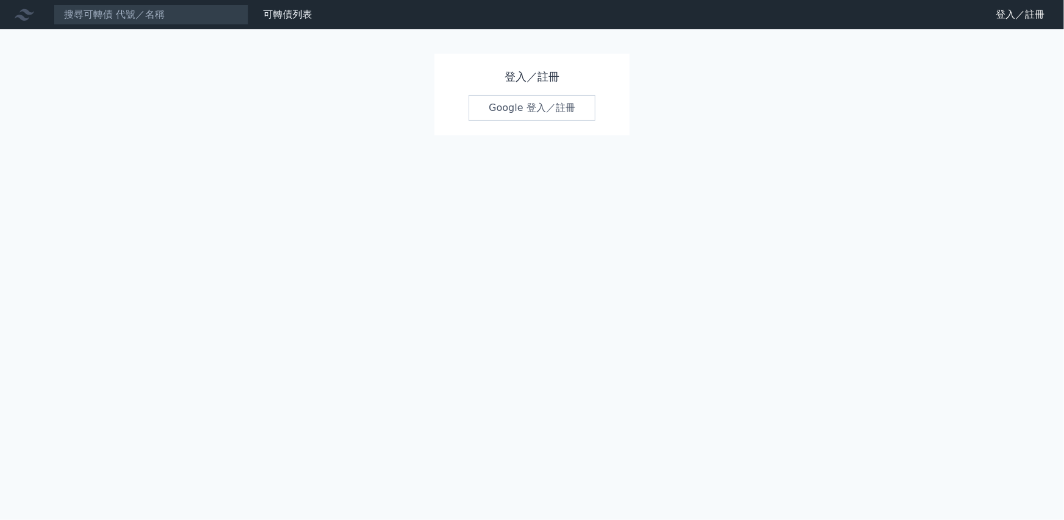
click at [560, 112] on link "Google 登入／註冊" at bounding box center [532, 108] width 127 height 26
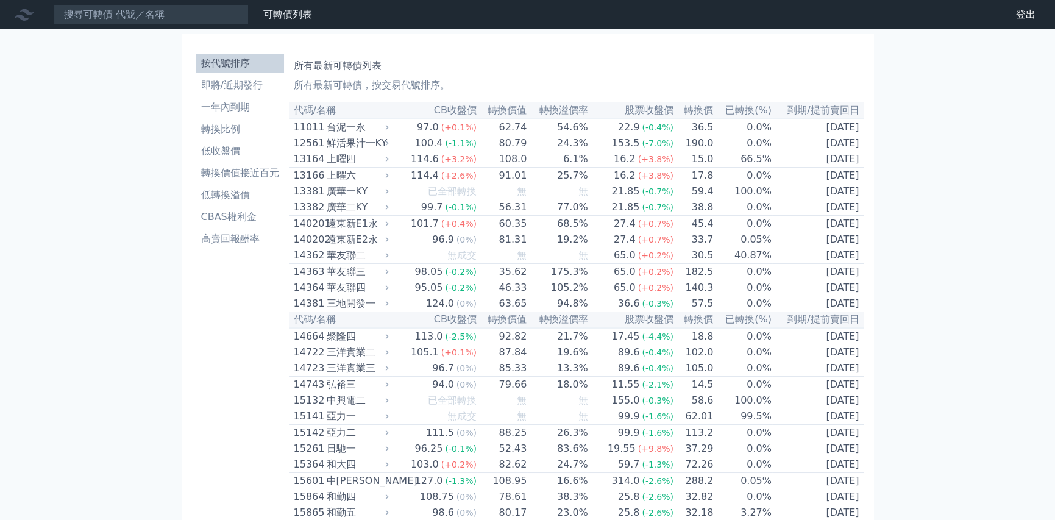
scroll to position [4409, 0]
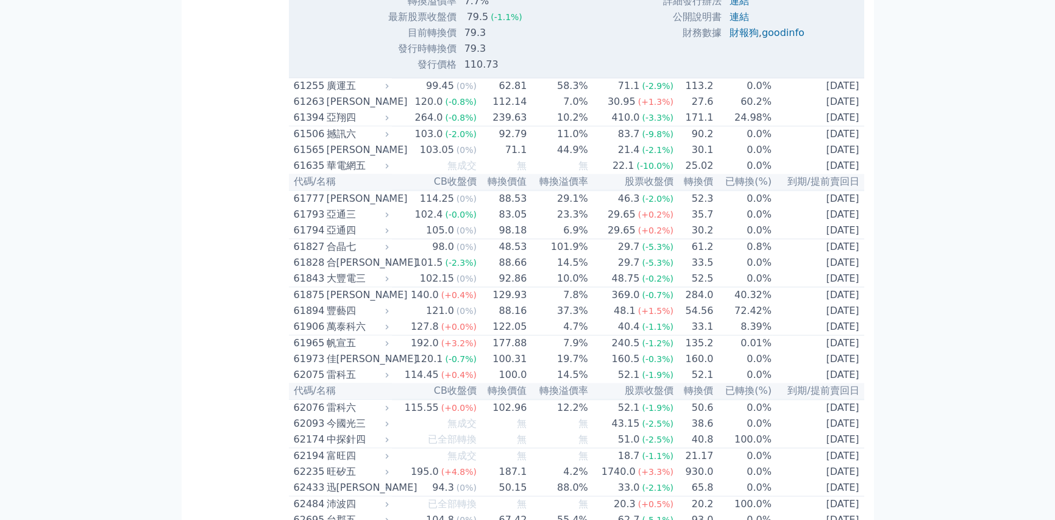
scroll to position [7032, 0]
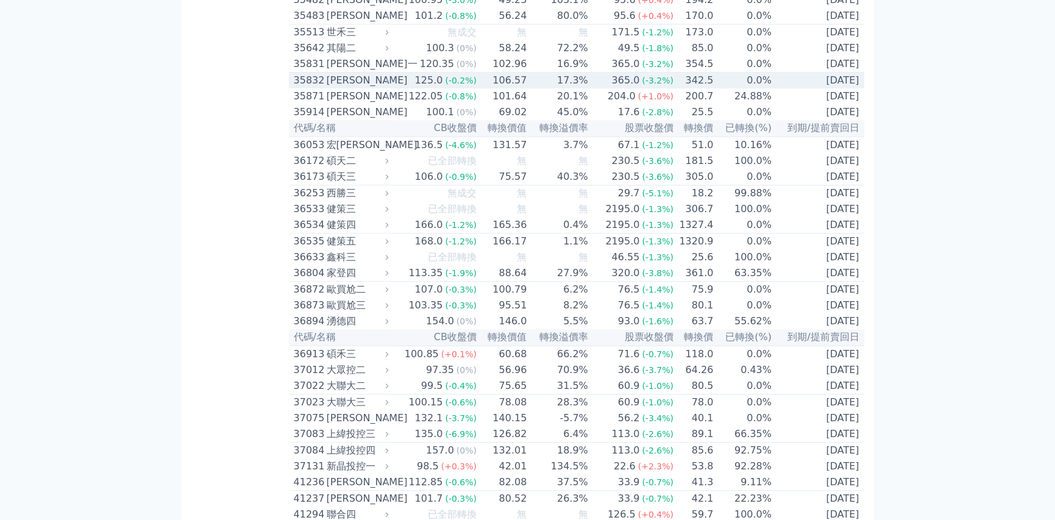
click at [391, 84] on icon at bounding box center [387, 80] width 8 height 8
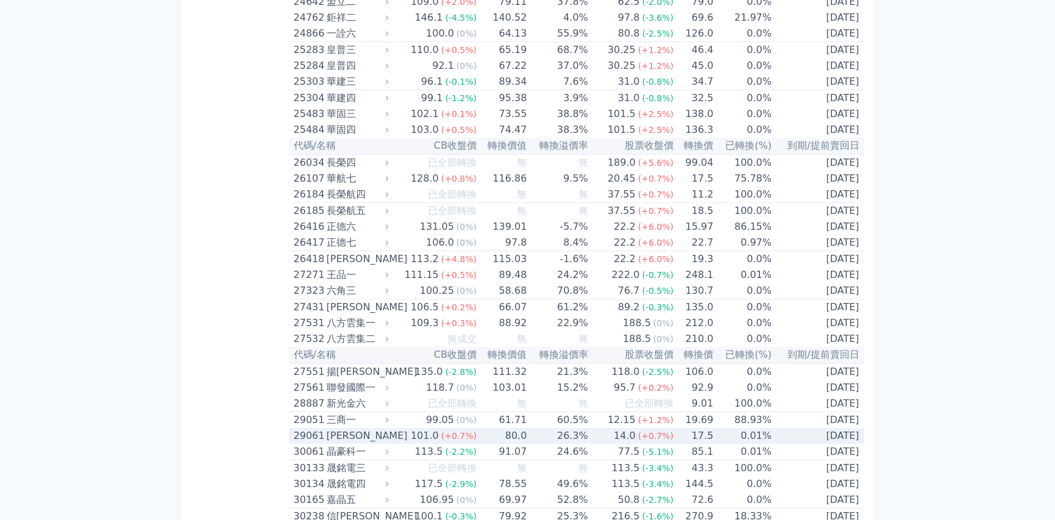
scroll to position [1115, 0]
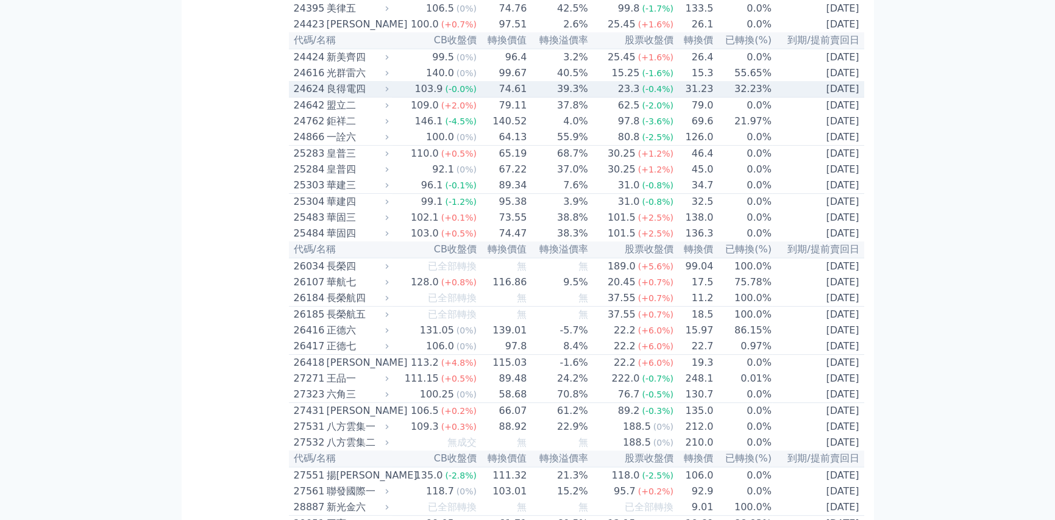
click at [386, 96] on div "良得電四" at bounding box center [357, 89] width 60 height 15
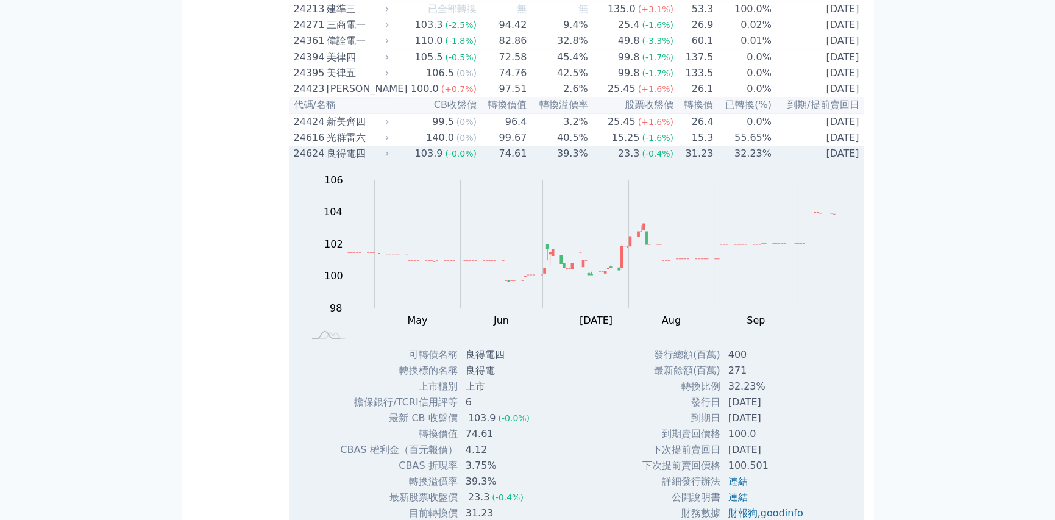
scroll to position [932, 0]
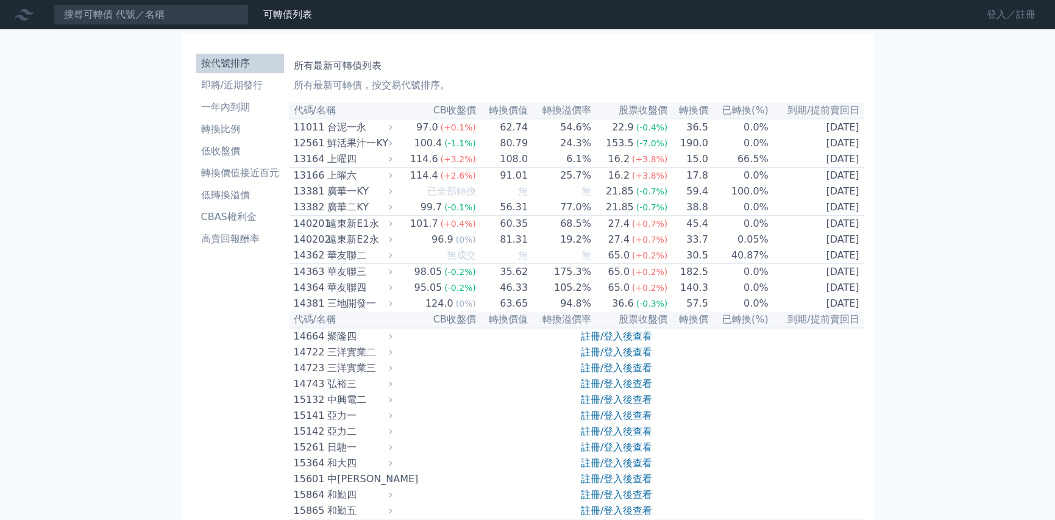
click at [1002, 10] on link "登入／註冊" at bounding box center [1011, 14] width 68 height 19
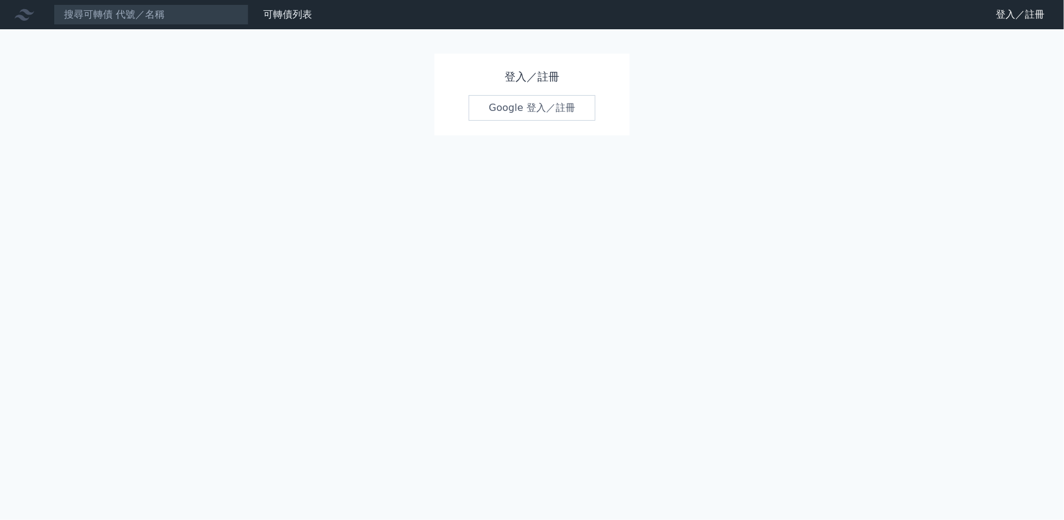
click at [545, 110] on link "Google 登入／註冊" at bounding box center [532, 108] width 127 height 26
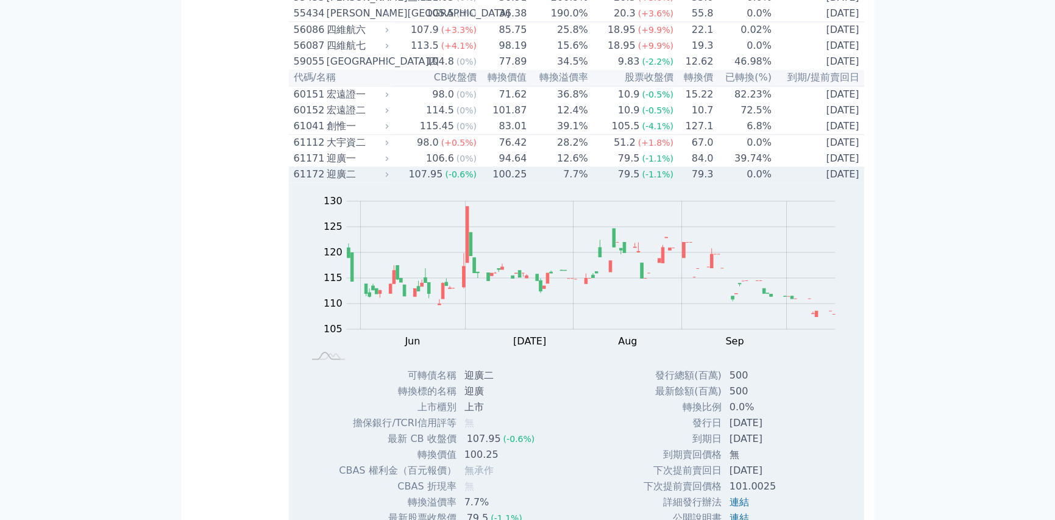
scroll to position [4183, 0]
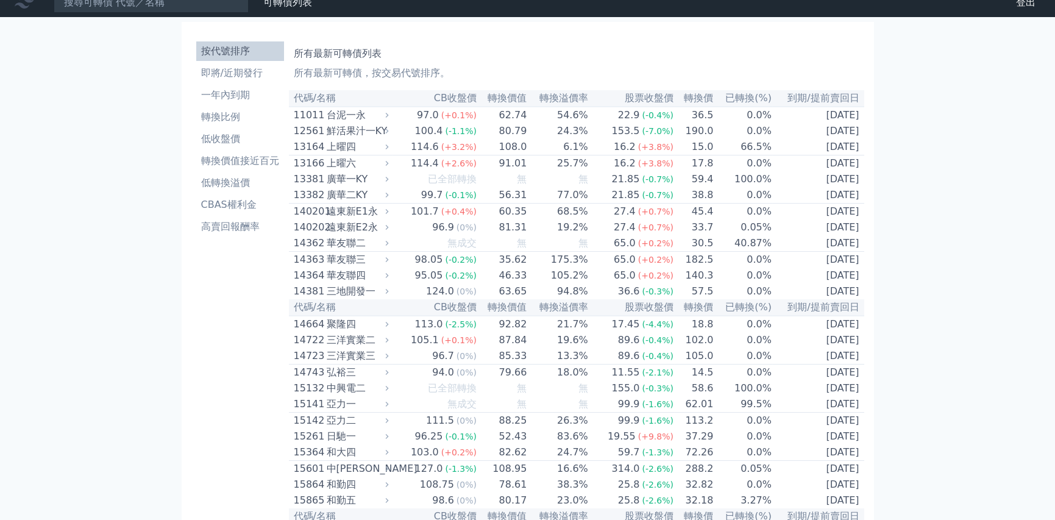
scroll to position [0, 0]
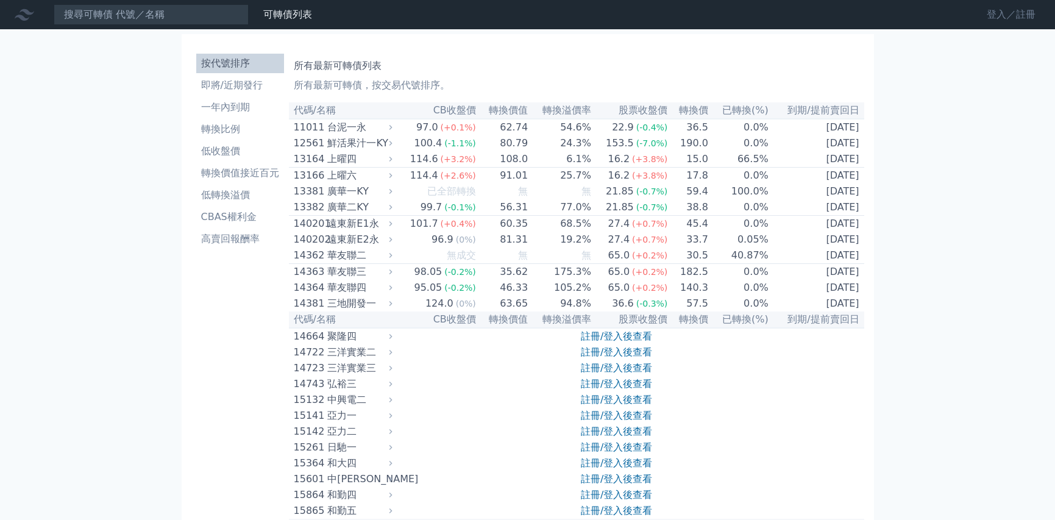
click at [1001, 16] on link "登入／註冊" at bounding box center [1011, 14] width 68 height 19
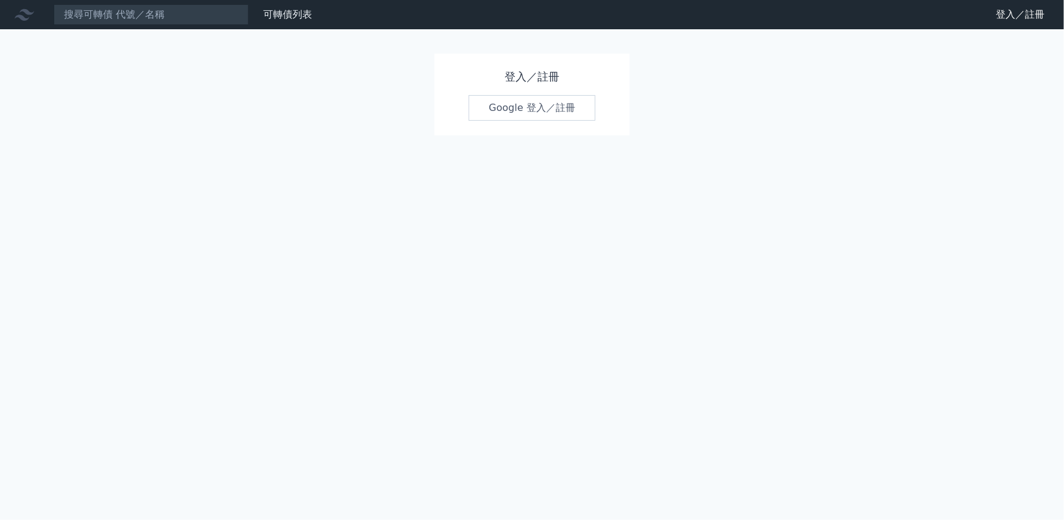
click at [555, 110] on link "Google 登入／註冊" at bounding box center [532, 108] width 127 height 26
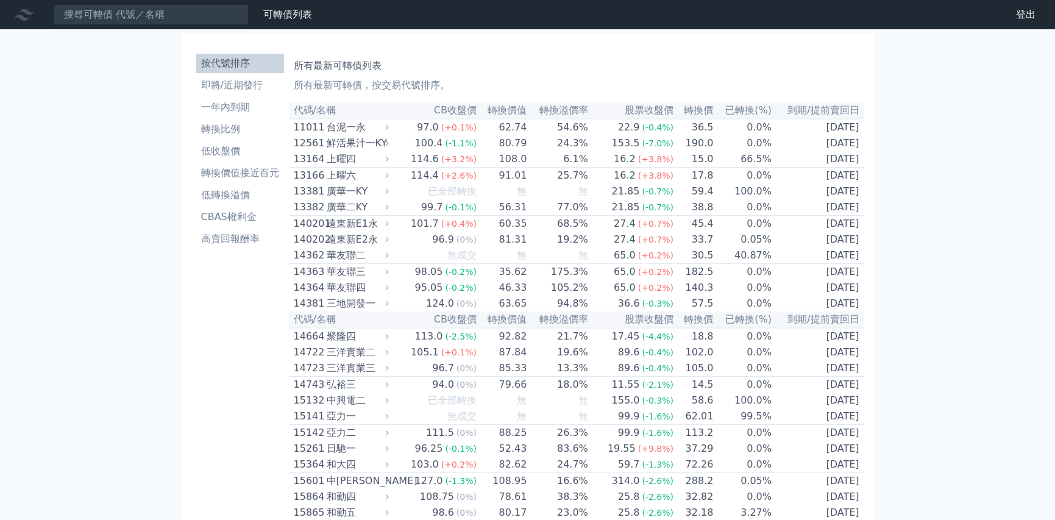
scroll to position [1837, 0]
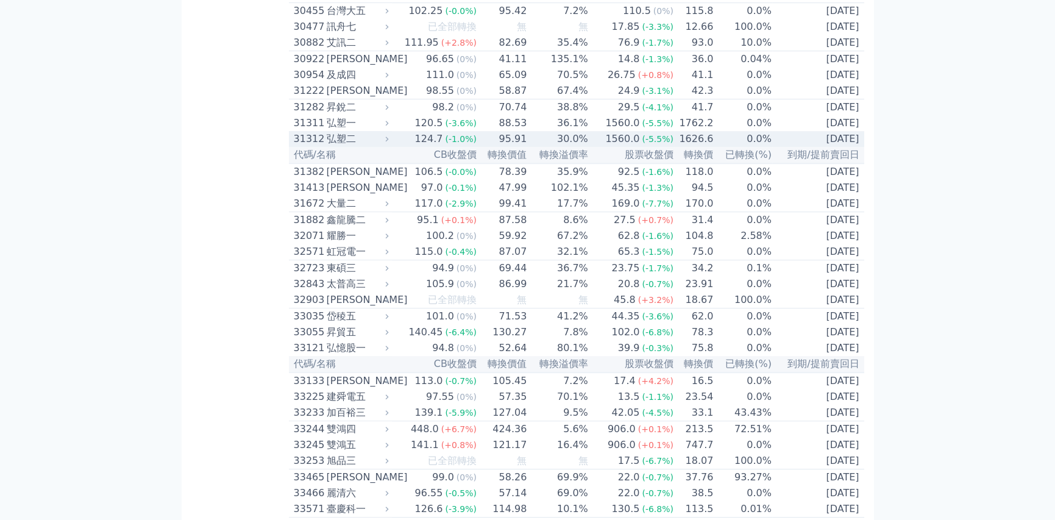
click at [389, 143] on icon at bounding box center [387, 139] width 8 height 8
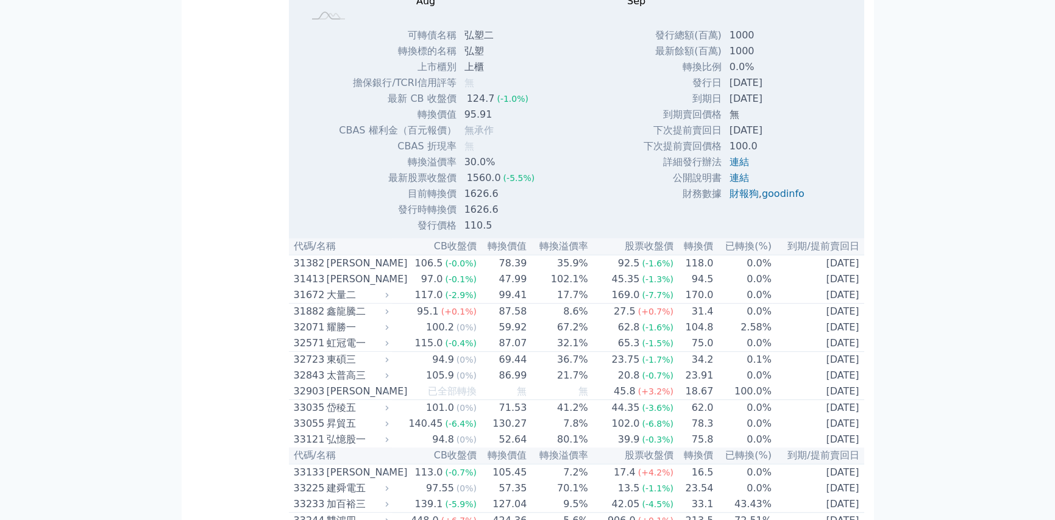
scroll to position [2080, 0]
